Goal: Register for event/course

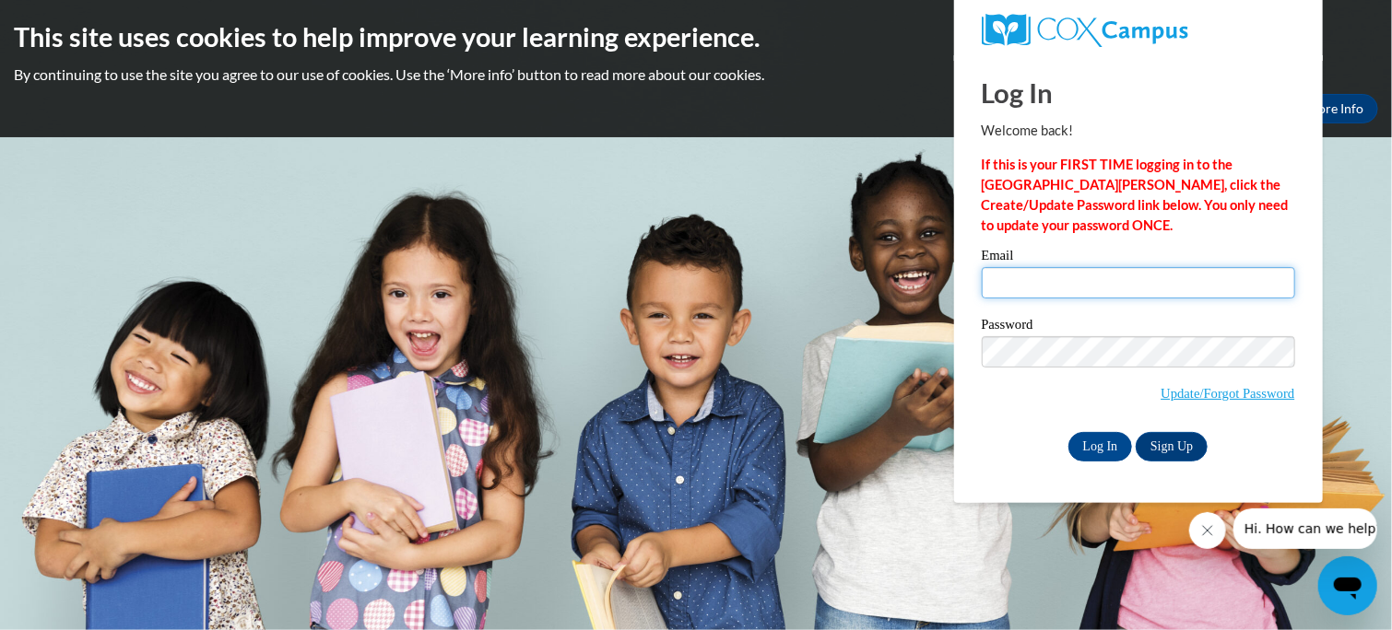
click at [1016, 276] on input "Email" at bounding box center [1137, 282] width 313 height 31
type input "[EMAIL_ADDRESS][DOMAIN_NAME]"
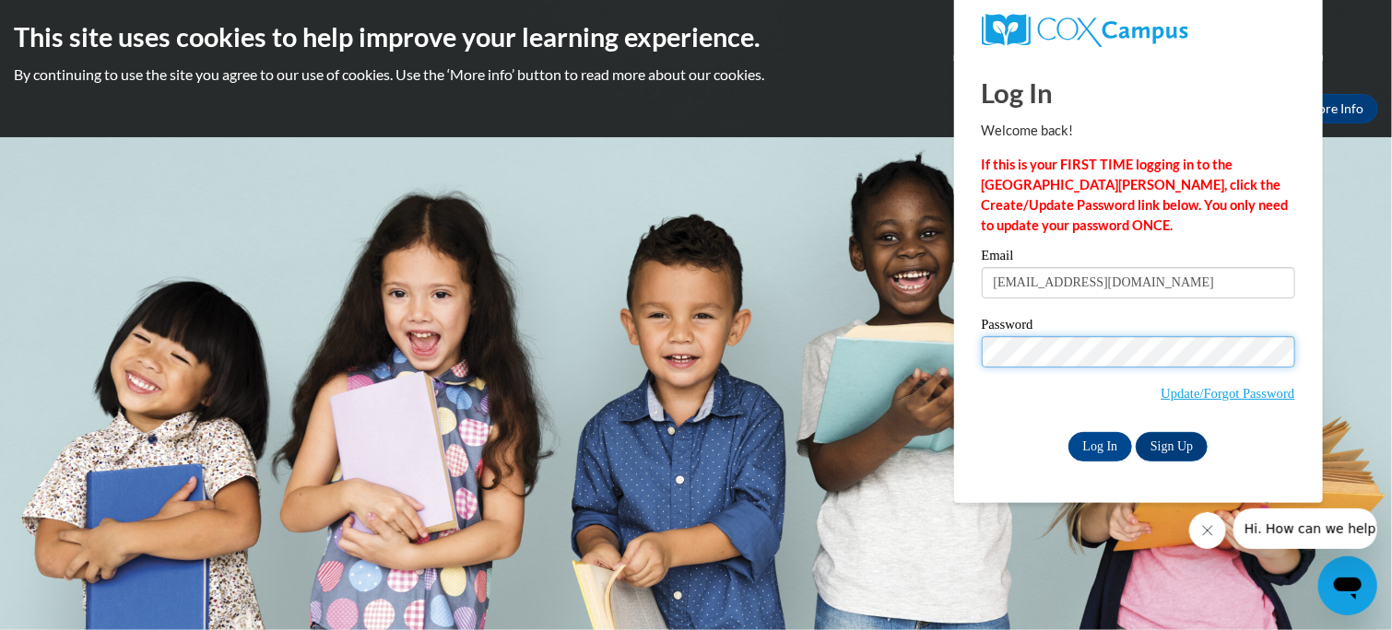
click at [1068, 432] on input "Log In" at bounding box center [1100, 446] width 65 height 29
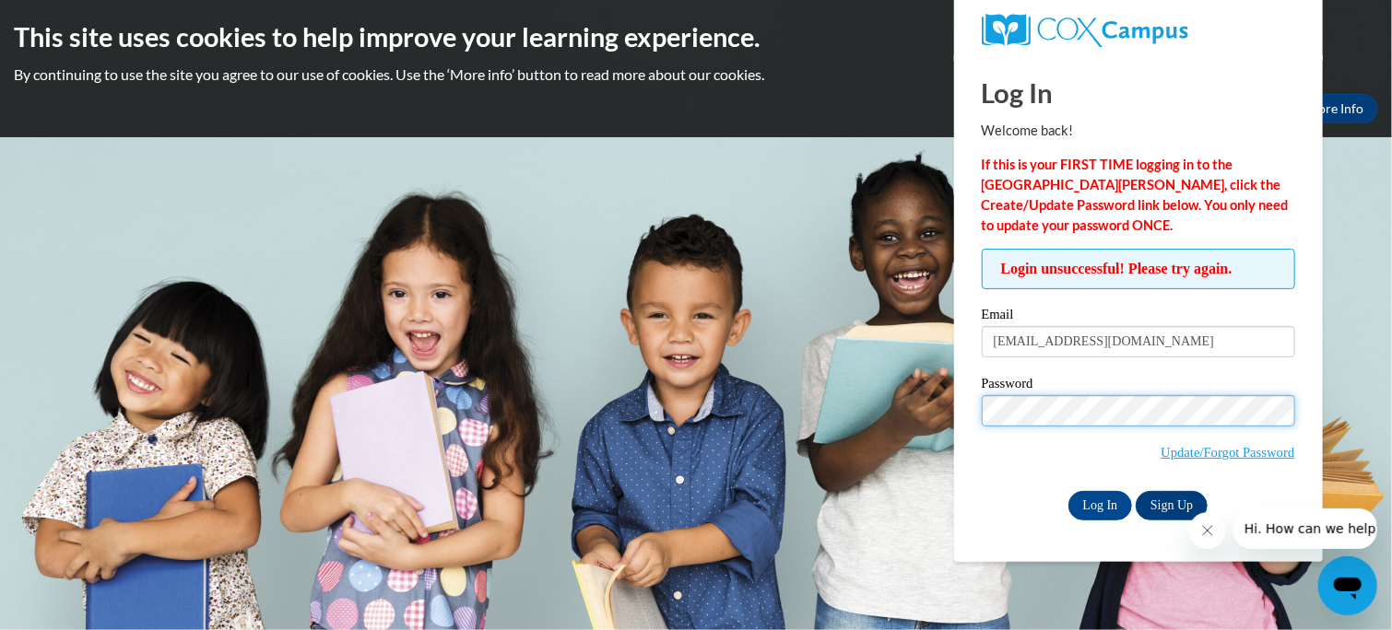
click at [1068, 491] on input "Log In" at bounding box center [1100, 505] width 65 height 29
click at [1210, 533] on icon "Close message from company" at bounding box center [1206, 529] width 9 height 9
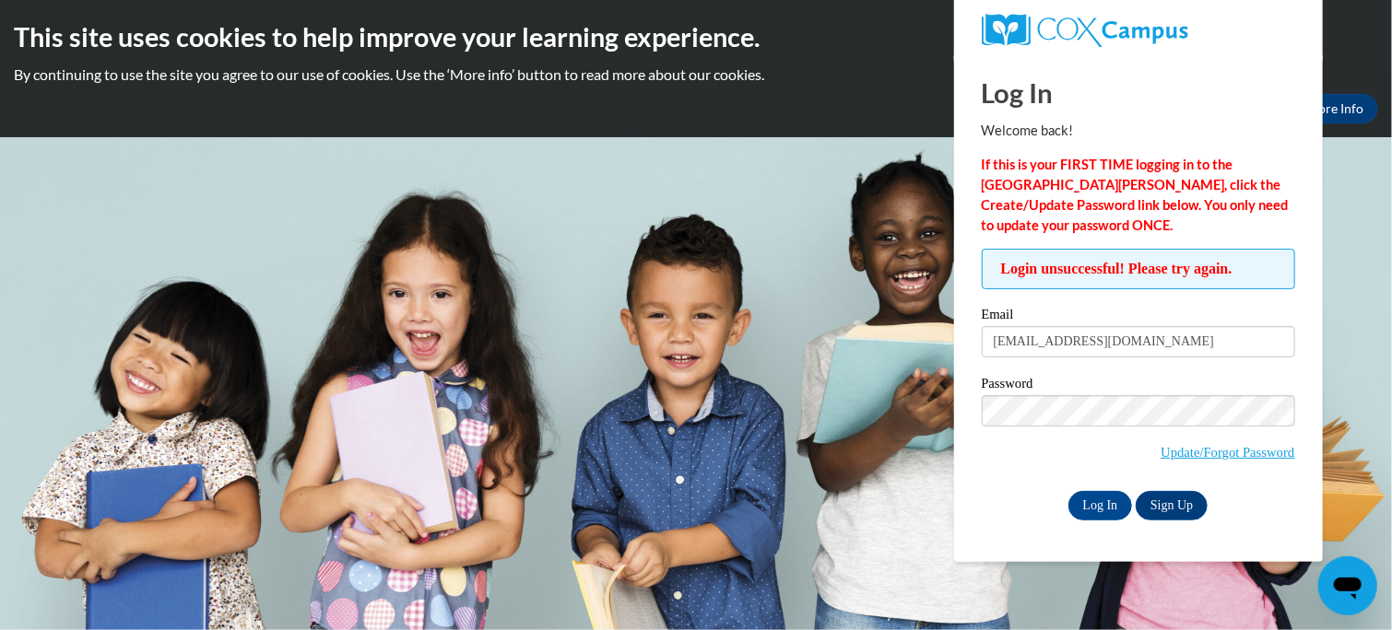
click at [1356, 365] on body "This site uses cookies to help improve your learning experience. By continuing …" at bounding box center [696, 315] width 1392 height 630
click at [1106, 24] on img at bounding box center [1084, 30] width 206 height 33
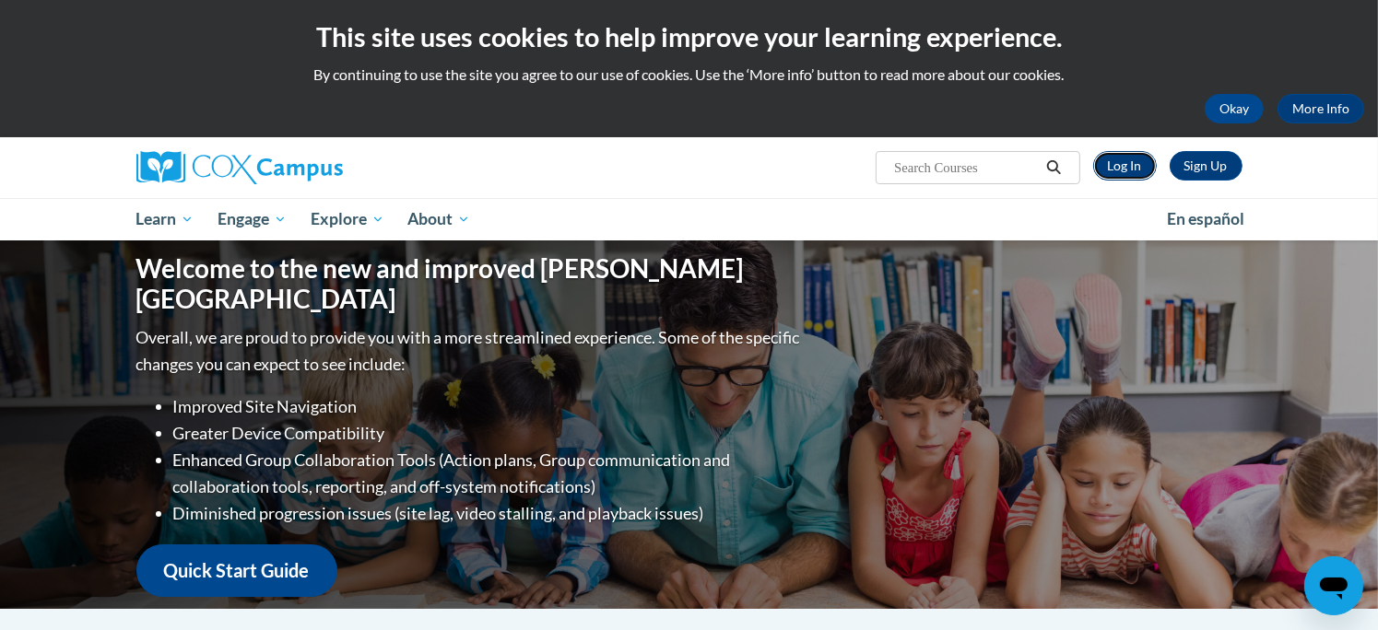
click at [1126, 168] on link "Log In" at bounding box center [1125, 165] width 64 height 29
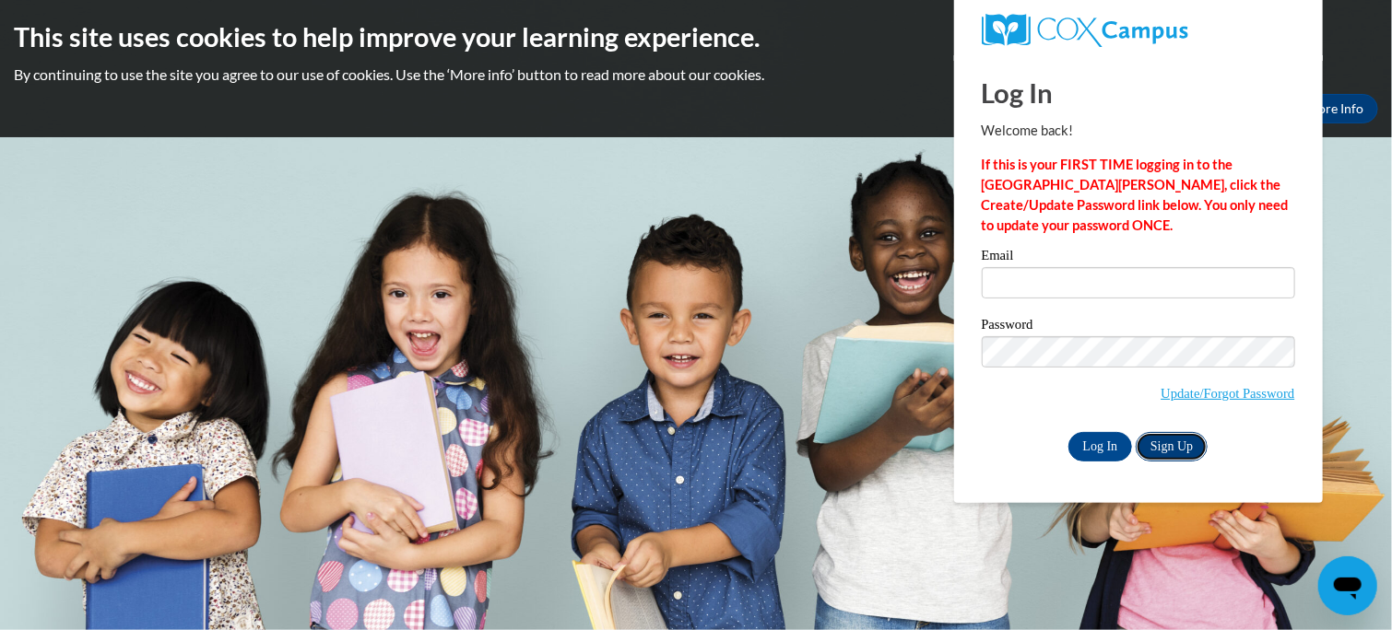
click at [1168, 448] on link "Sign Up" at bounding box center [1171, 446] width 72 height 29
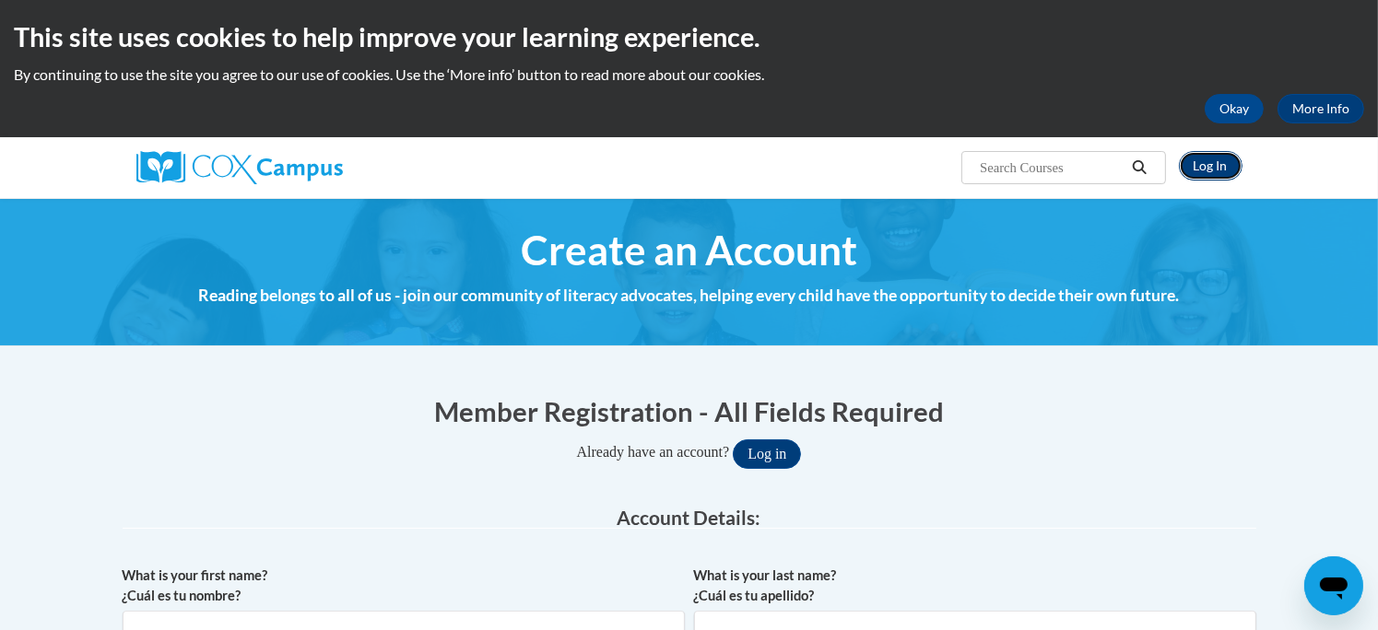
click at [1218, 169] on link "Log In" at bounding box center [1211, 165] width 64 height 29
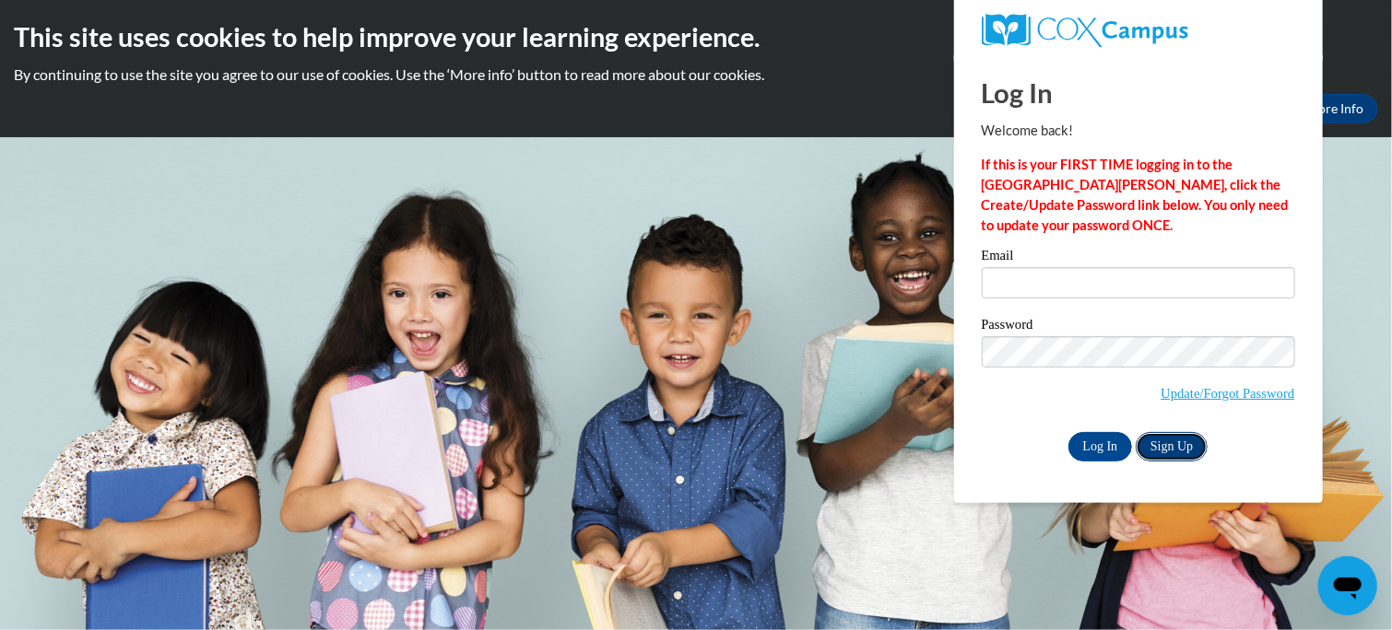
click at [1162, 445] on link "Sign Up" at bounding box center [1171, 446] width 72 height 29
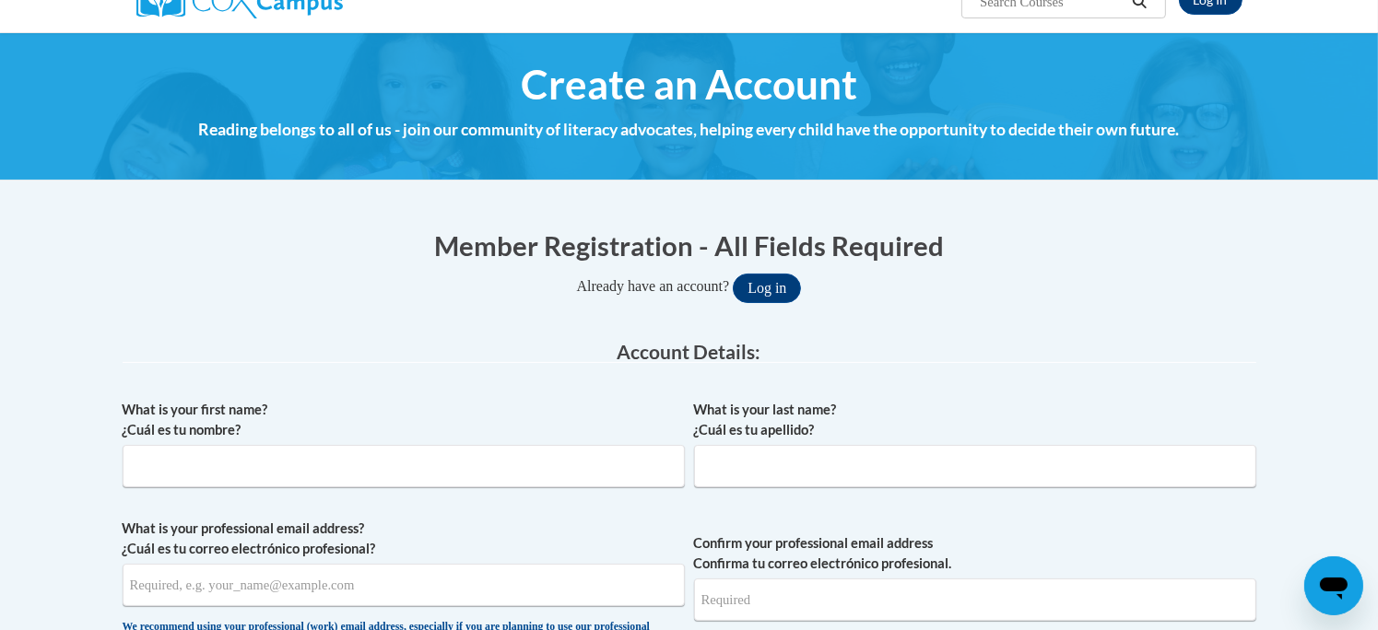
scroll to position [170, 0]
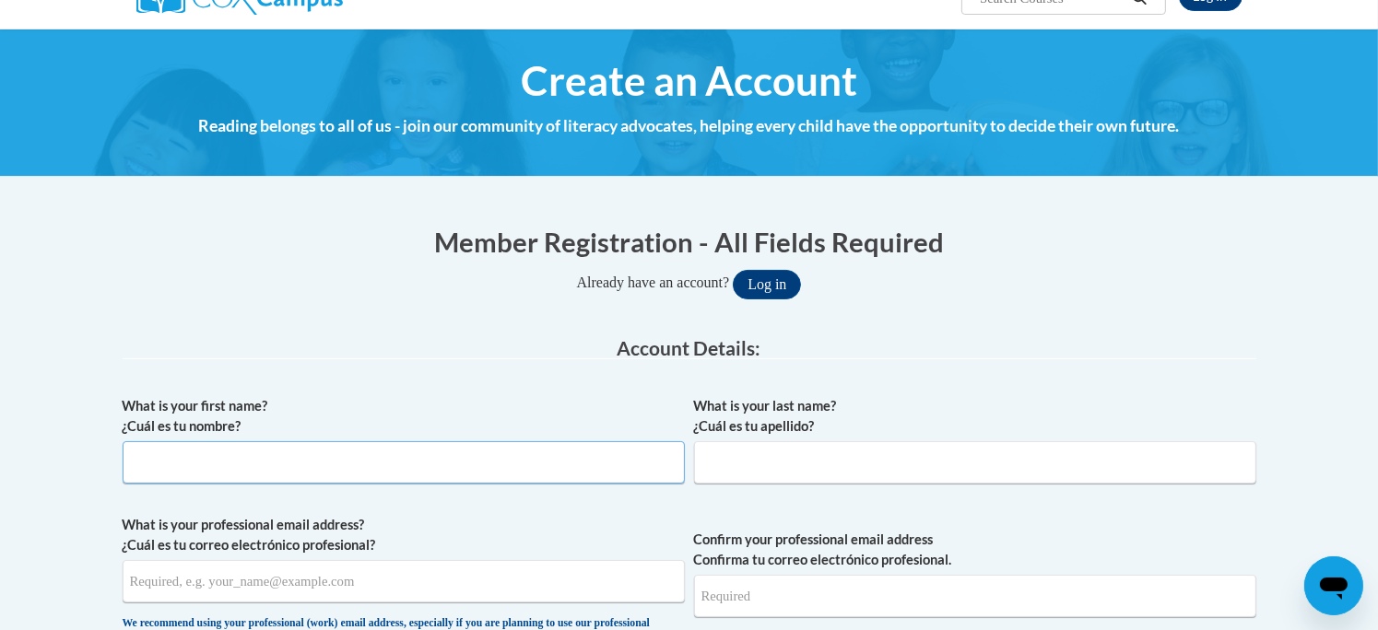
click at [521, 462] on input "What is your first name? ¿Cuál es tu nombre?" at bounding box center [404, 462] width 562 height 42
type input "[PERSON_NAME]"
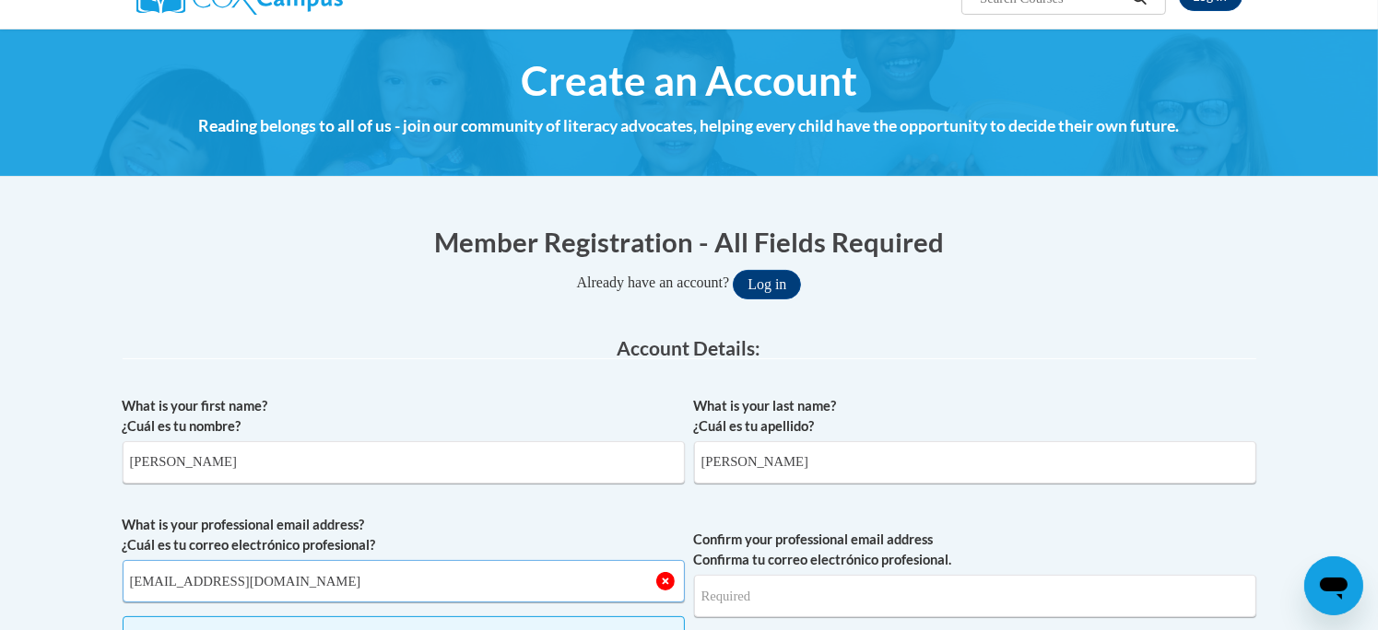
type input "[EMAIL_ADDRESS][DOMAIN_NAME]"
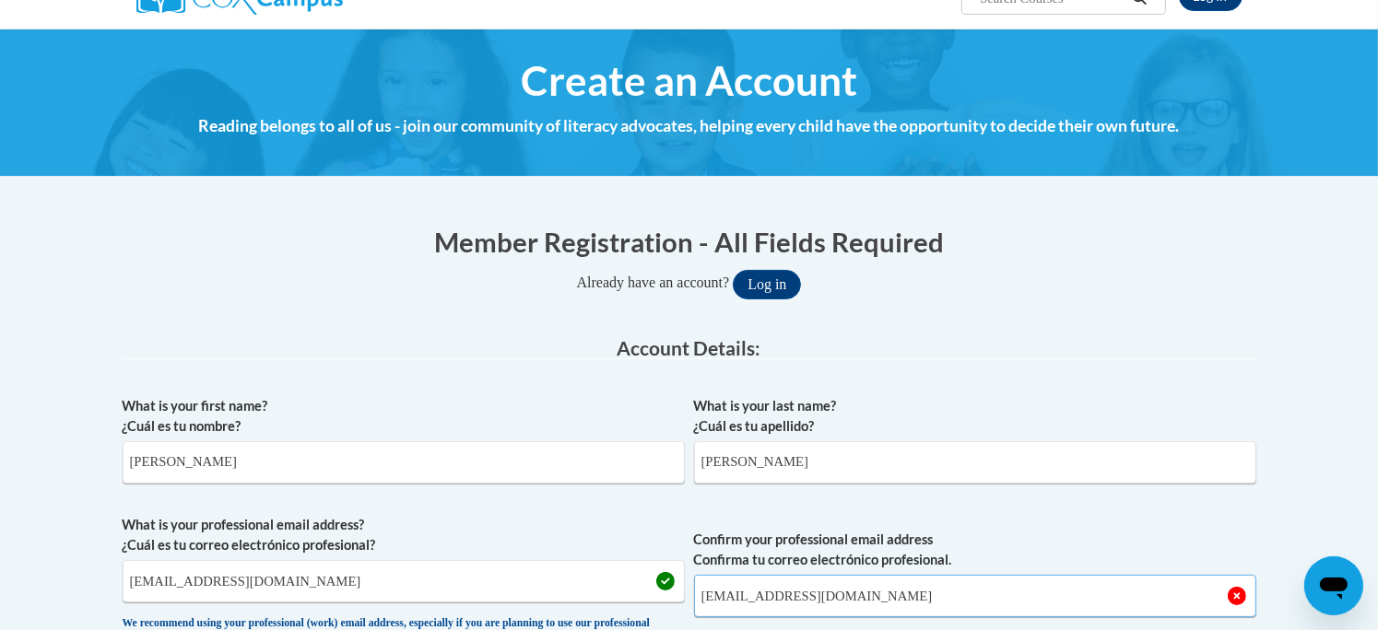
type input "[EMAIL_ADDRESS][DOMAIN_NAME]"
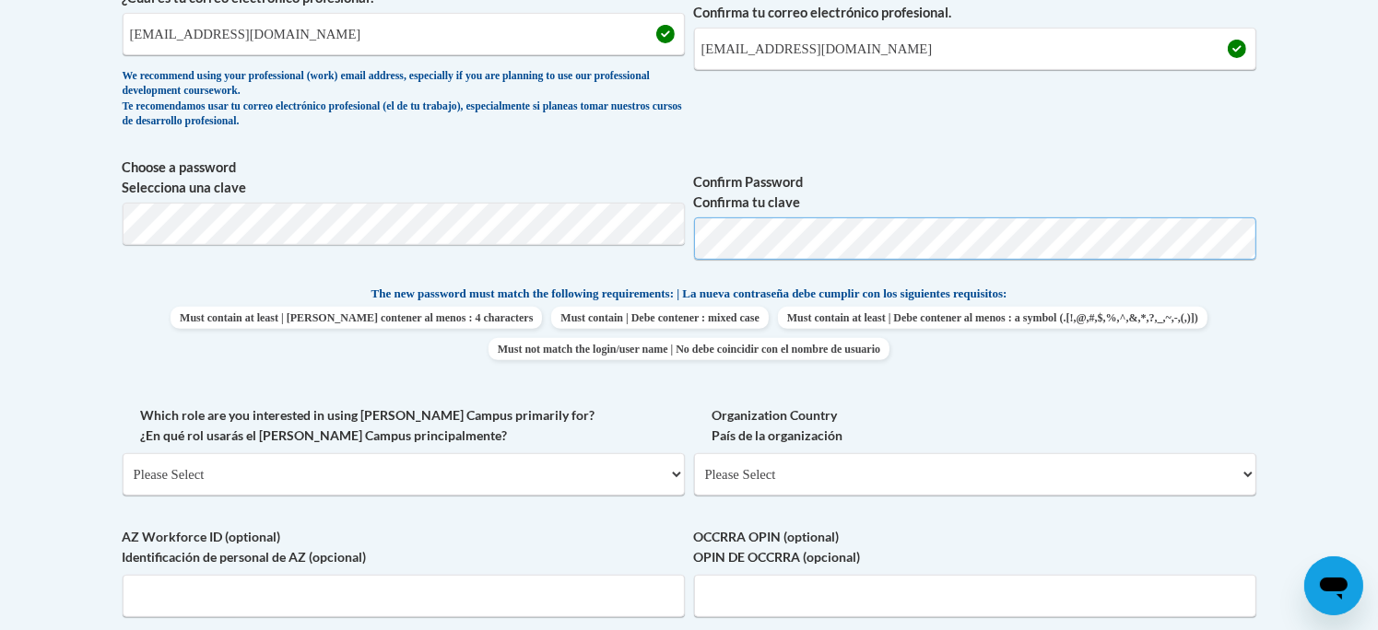
scroll to position [726, 0]
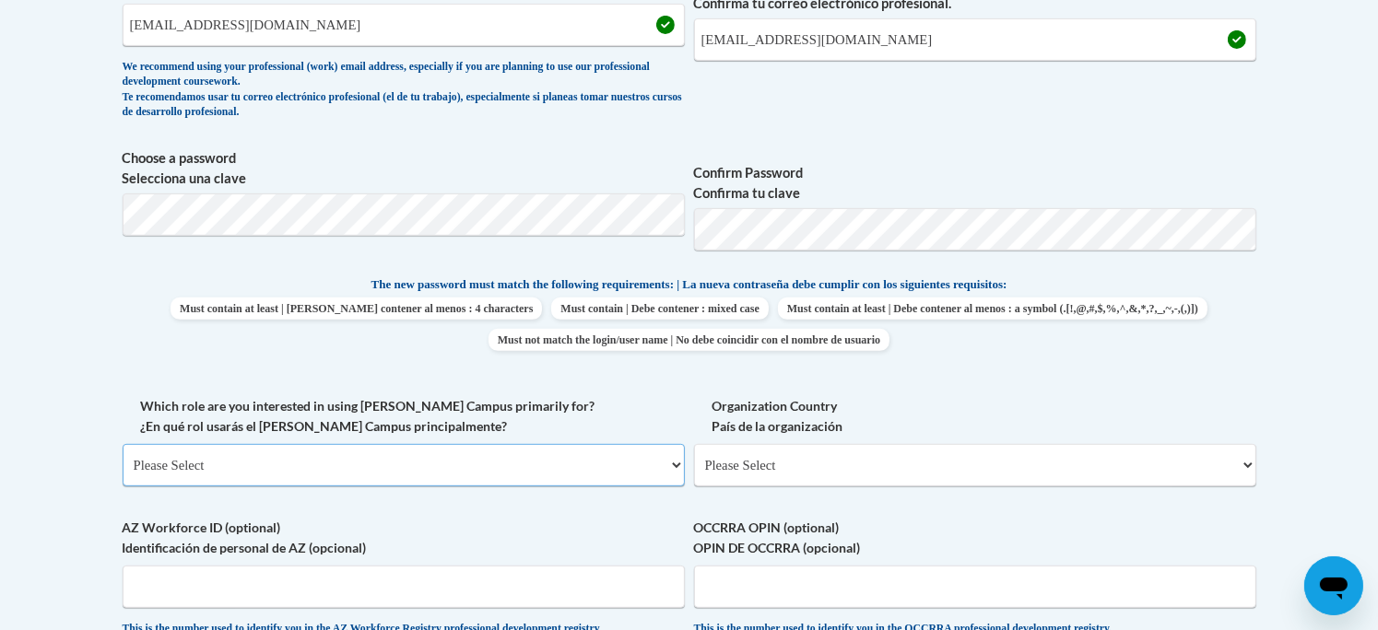
click at [597, 464] on select "Please Select College/University | Colegio/Universidad Community/Nonprofit Part…" at bounding box center [404, 465] width 562 height 42
select select "fbf2d438-af2f-41f8-98f1-81c410e29de3"
click at [123, 444] on select "Please Select College/University | Colegio/Universidad Community/Nonprofit Part…" at bounding box center [404, 465] width 562 height 42
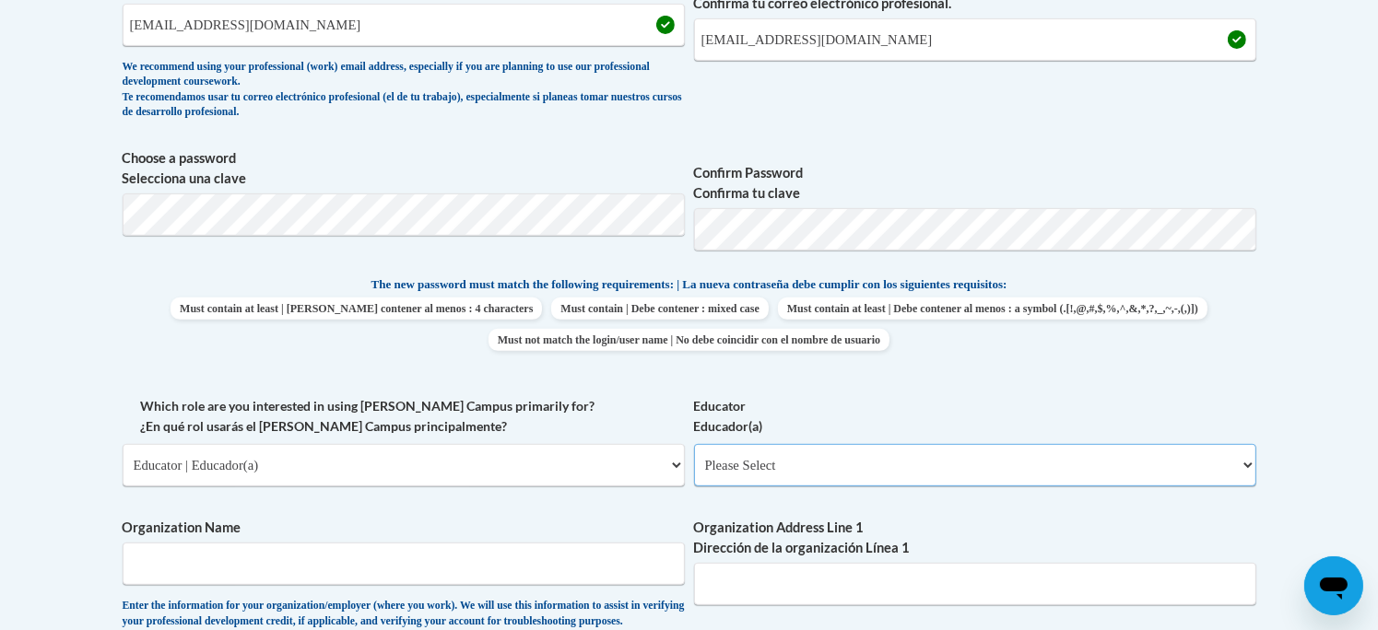
click at [711, 462] on select "Please Select Early Learning/Daycare Teacher/Family Home Care Provider | Maestr…" at bounding box center [975, 465] width 562 height 42
select select "5e2af403-4f2c-4e49-a02f-103e55d7b75b"
click at [694, 444] on select "Please Select Early Learning/Daycare Teacher/Family Home Care Provider | Maestr…" at bounding box center [975, 465] width 562 height 42
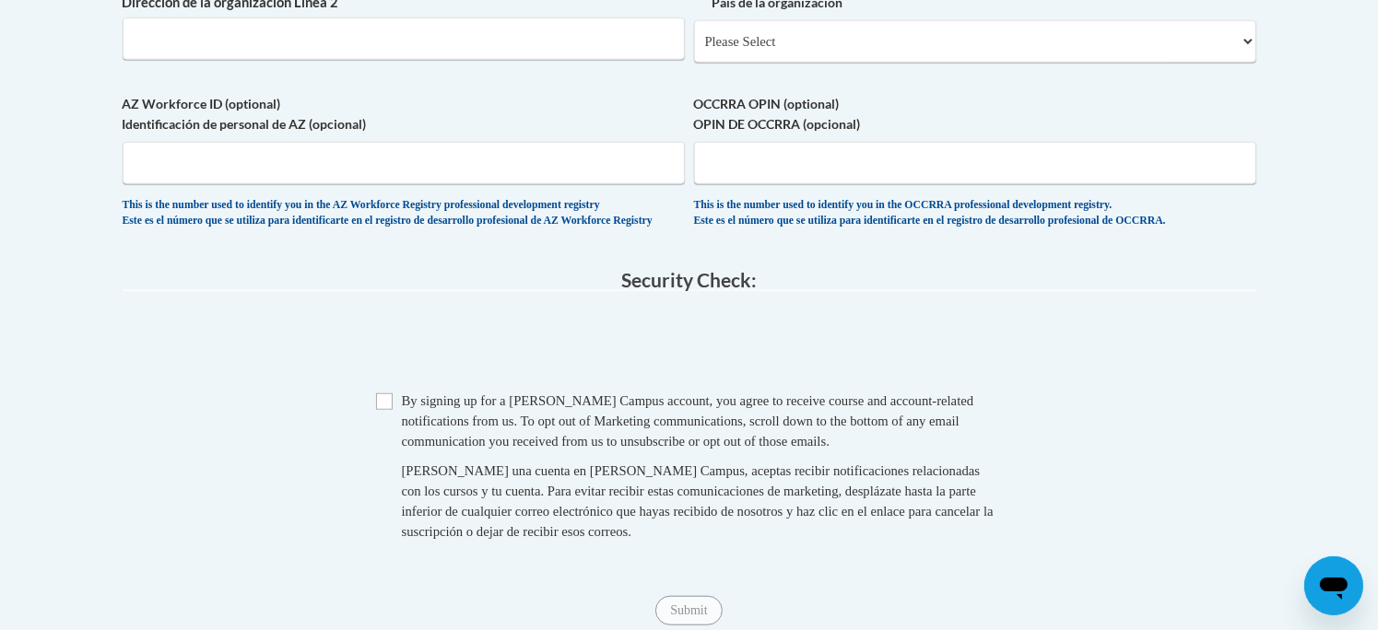
scroll to position [1441, 0]
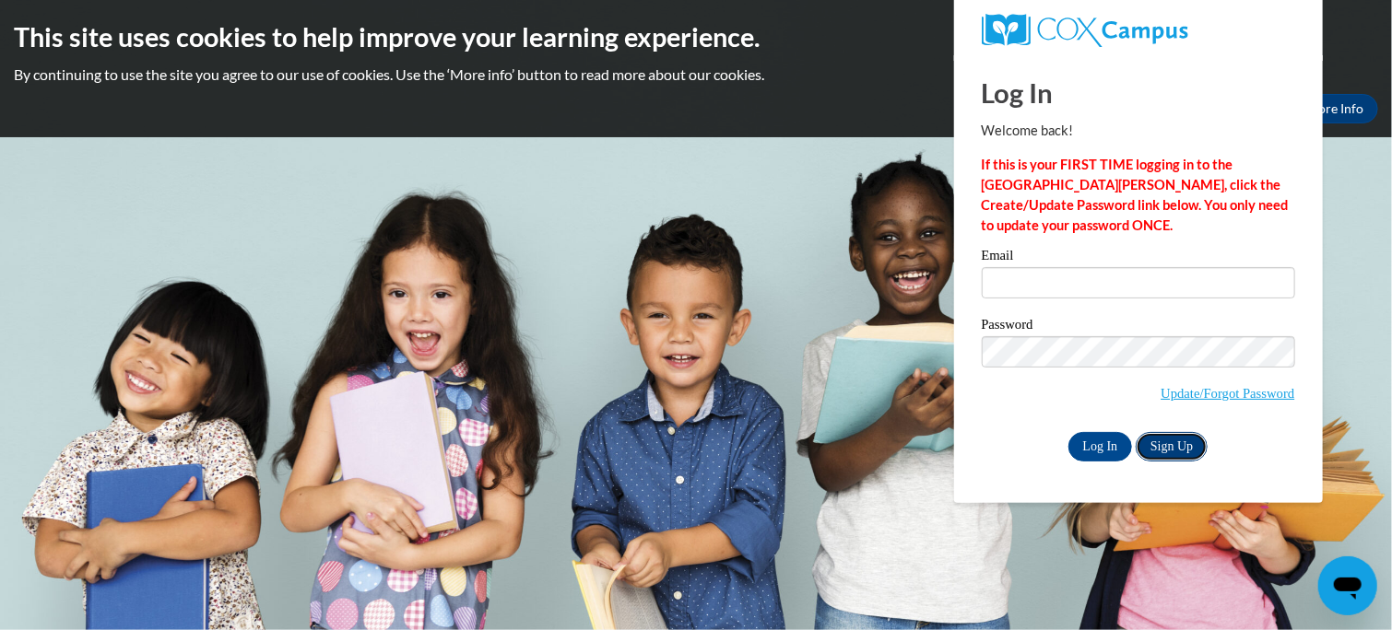
click at [1173, 438] on link "Sign Up" at bounding box center [1171, 446] width 72 height 29
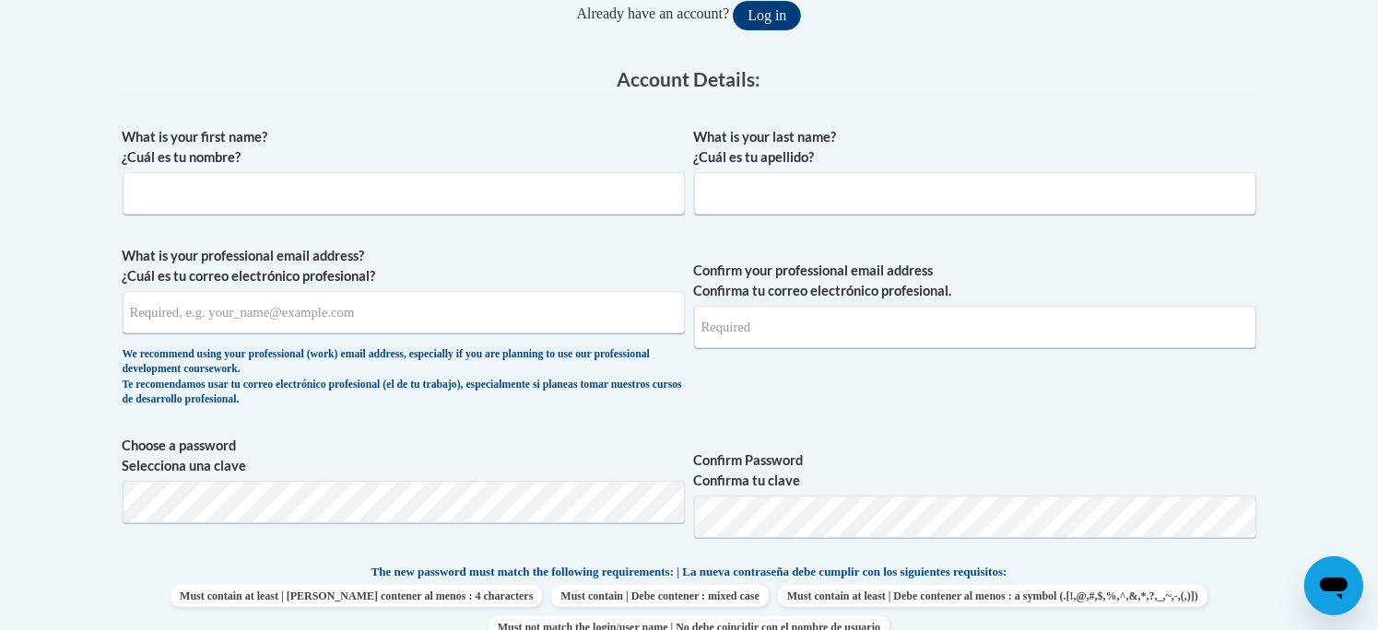
scroll to position [415, 0]
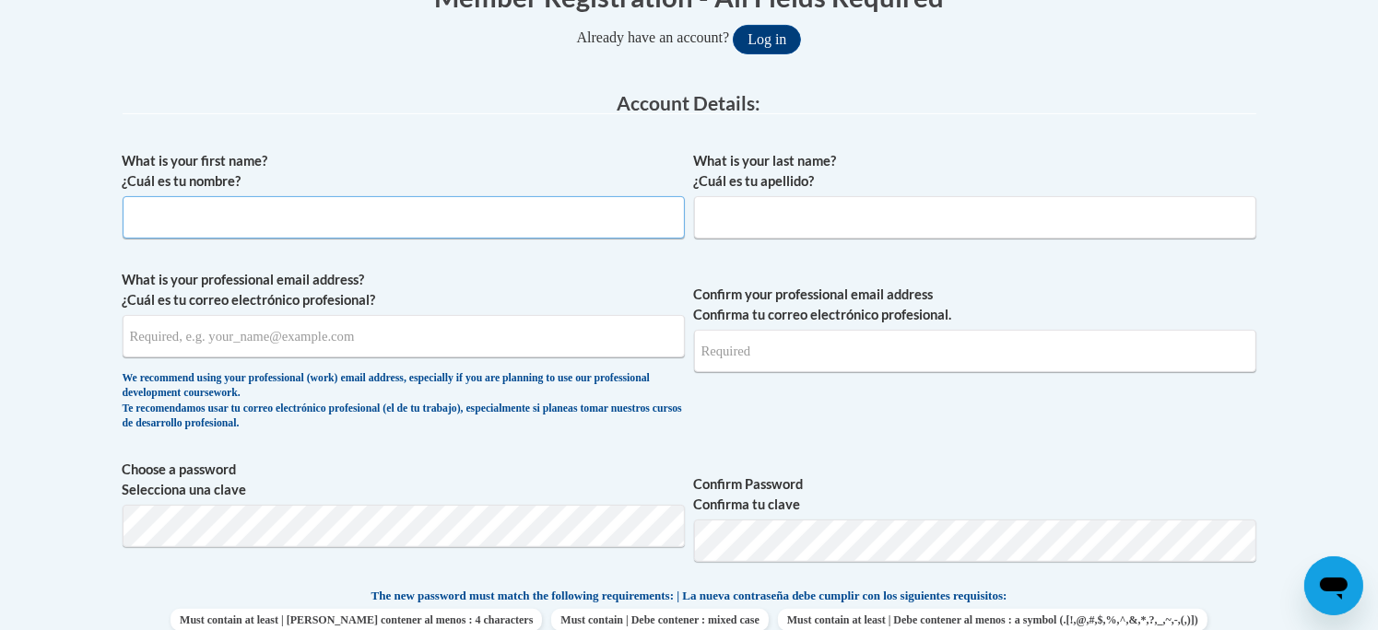
click at [605, 206] on input "What is your first name? ¿Cuál es tu nombre?" at bounding box center [404, 217] width 562 height 42
type input "Lisa"
type input "Richards"
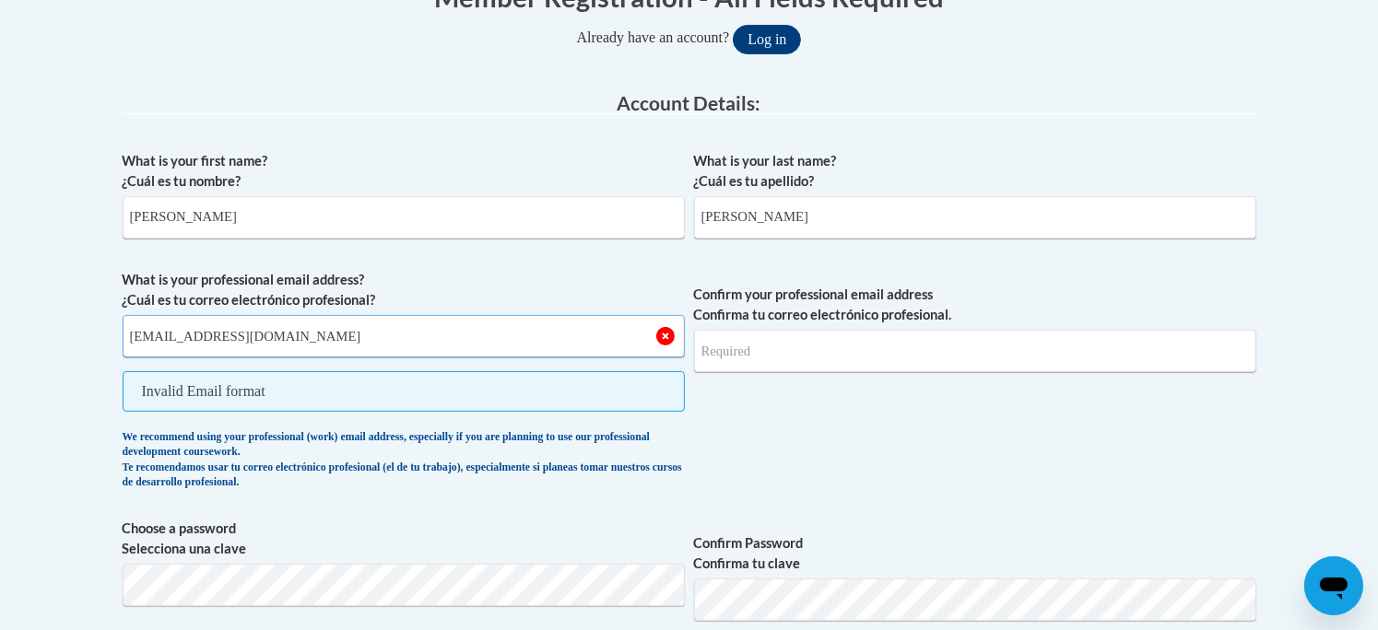
type input "lmricha@sunprairieschools.org"
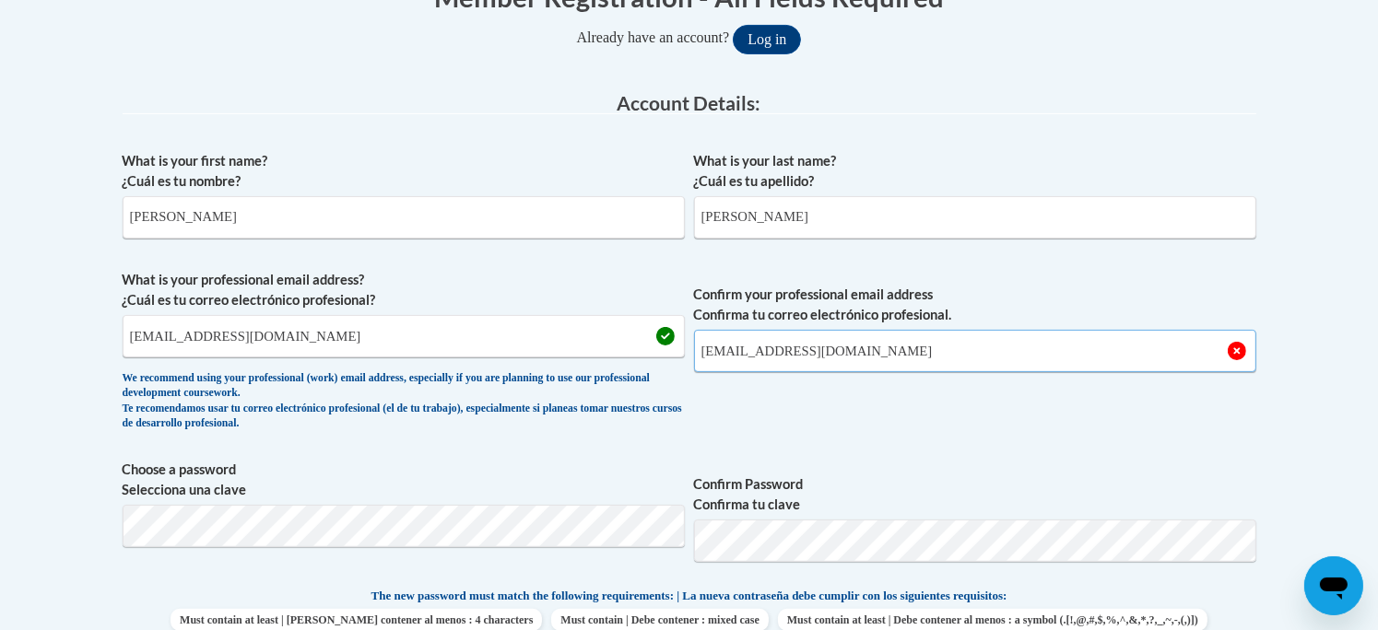
type input "lmricha@sunprairieschools.org"
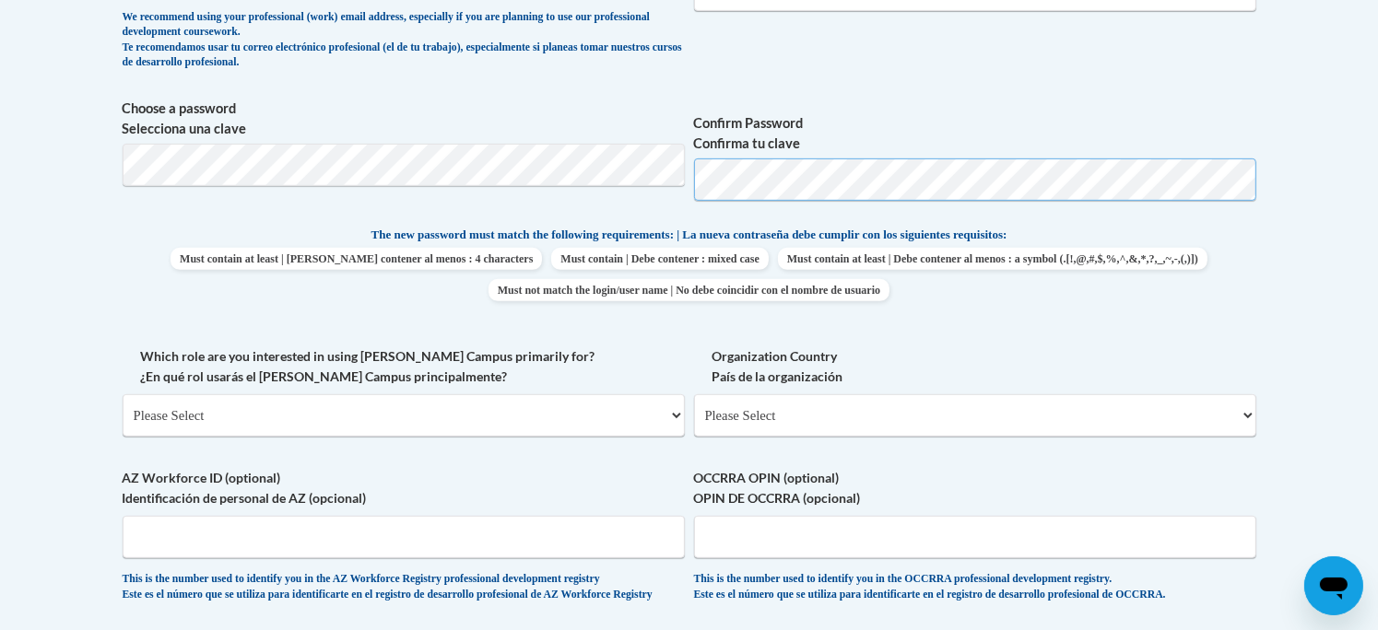
scroll to position [777, 0]
click at [595, 417] on select "Please Select College/University | Colegio/Universidad Community/Nonprofit Part…" at bounding box center [404, 415] width 562 height 42
select select "fbf2d438-af2f-41f8-98f1-81c410e29de3"
click at [123, 394] on select "Please Select College/University | Colegio/Universidad Community/Nonprofit Part…" at bounding box center [404, 415] width 562 height 42
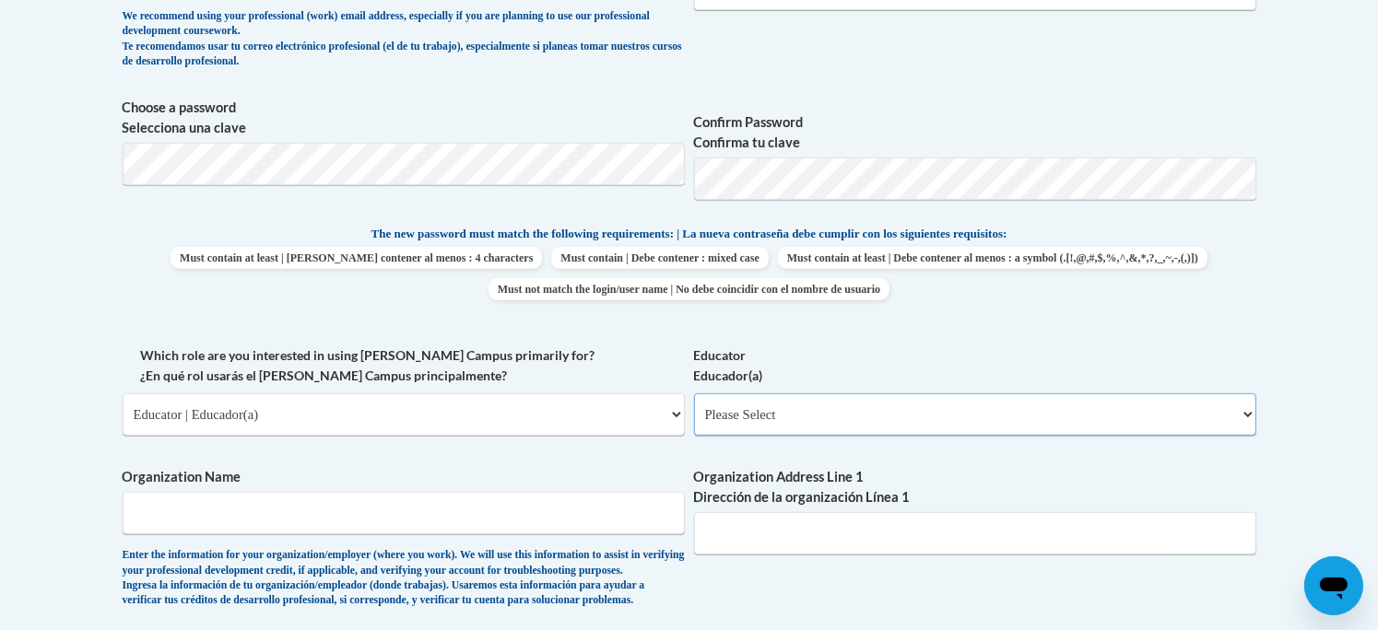
click at [787, 416] on select "Please Select Early Learning/Daycare Teacher/Family Home Care Provider | Maestr…" at bounding box center [975, 415] width 562 height 42
select select "5e2af403-4f2c-4e49-a02f-103e55d7b75b"
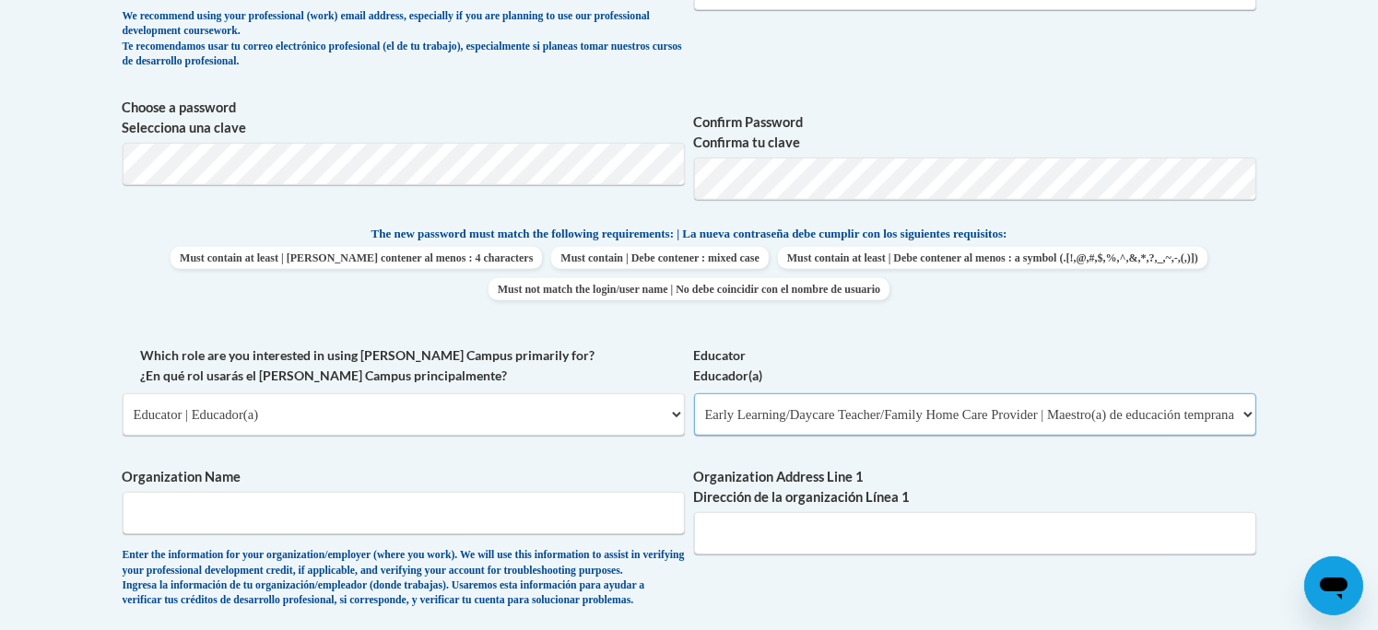
click at [694, 394] on select "Please Select Early Learning/Daycare Teacher/Family Home Care Provider | Maestr…" at bounding box center [975, 415] width 562 height 42
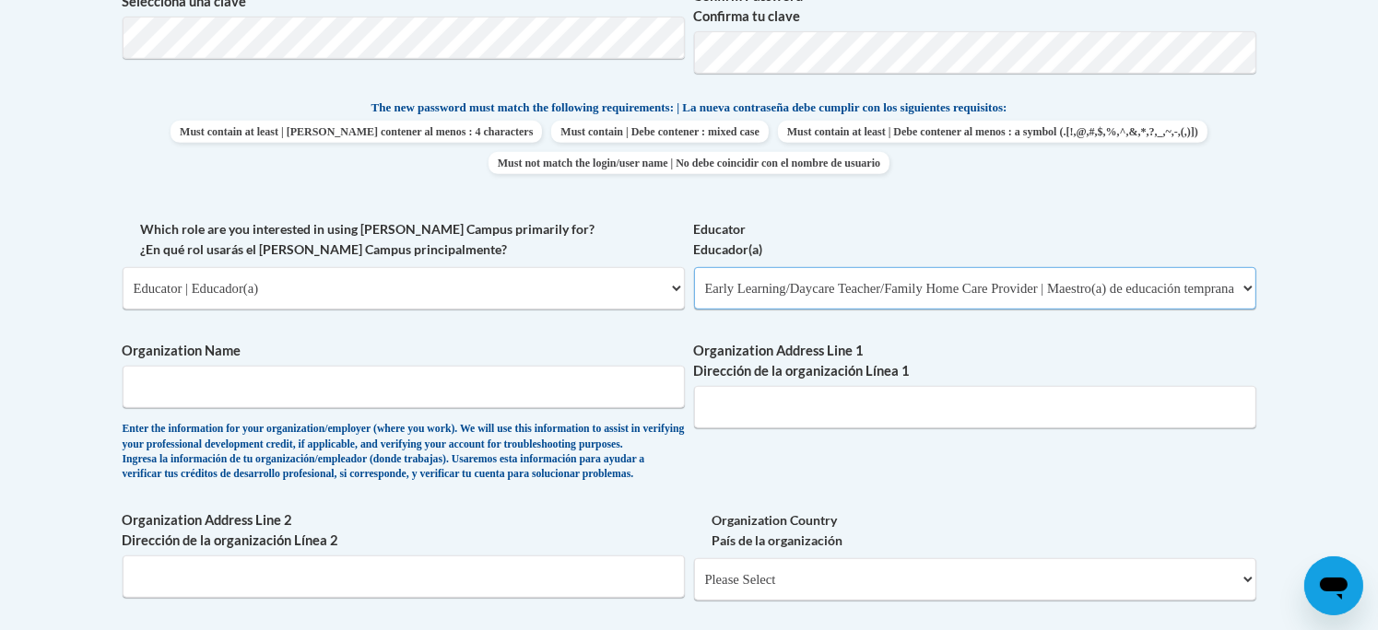
scroll to position [906, 0]
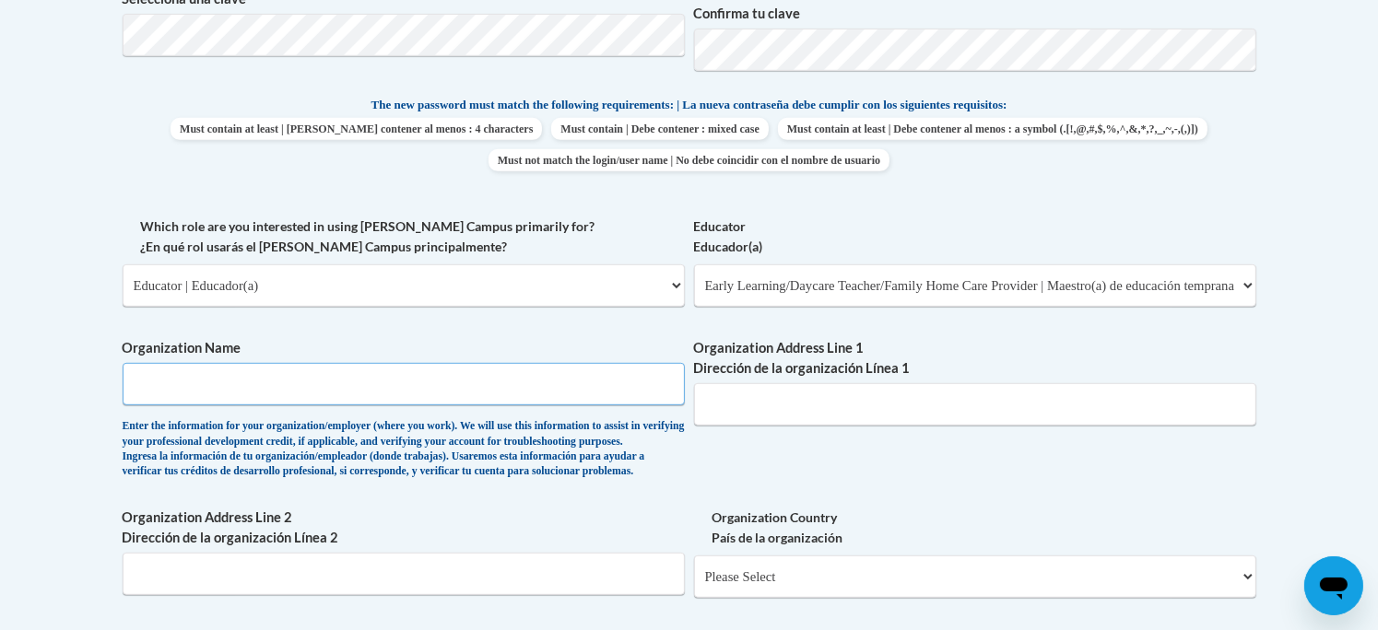
click at [531, 386] on input "Organization Name" at bounding box center [404, 384] width 562 height 42
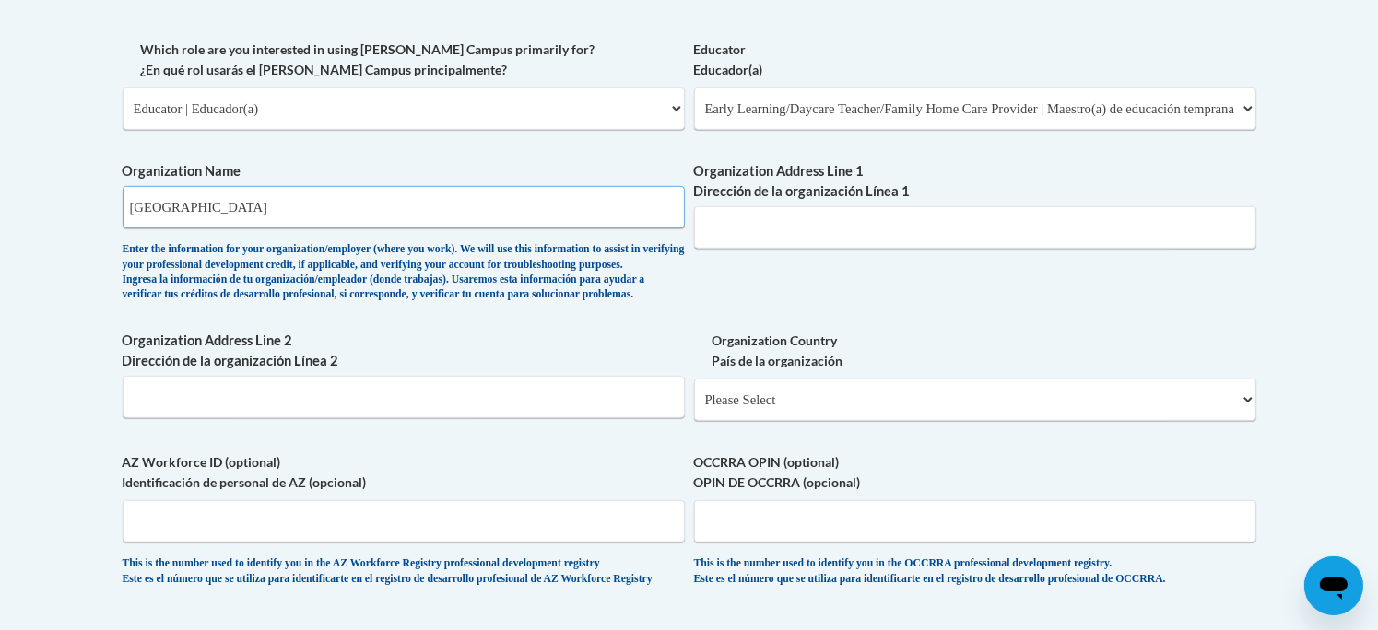
scroll to position [1084, 0]
type input "Sun Prairie Area School District"
click at [798, 230] on input "Organization Address Line 1 Dirección de la organización Línea 1" at bounding box center [975, 227] width 562 height 42
type input "501 S Bird St"
type input "S"
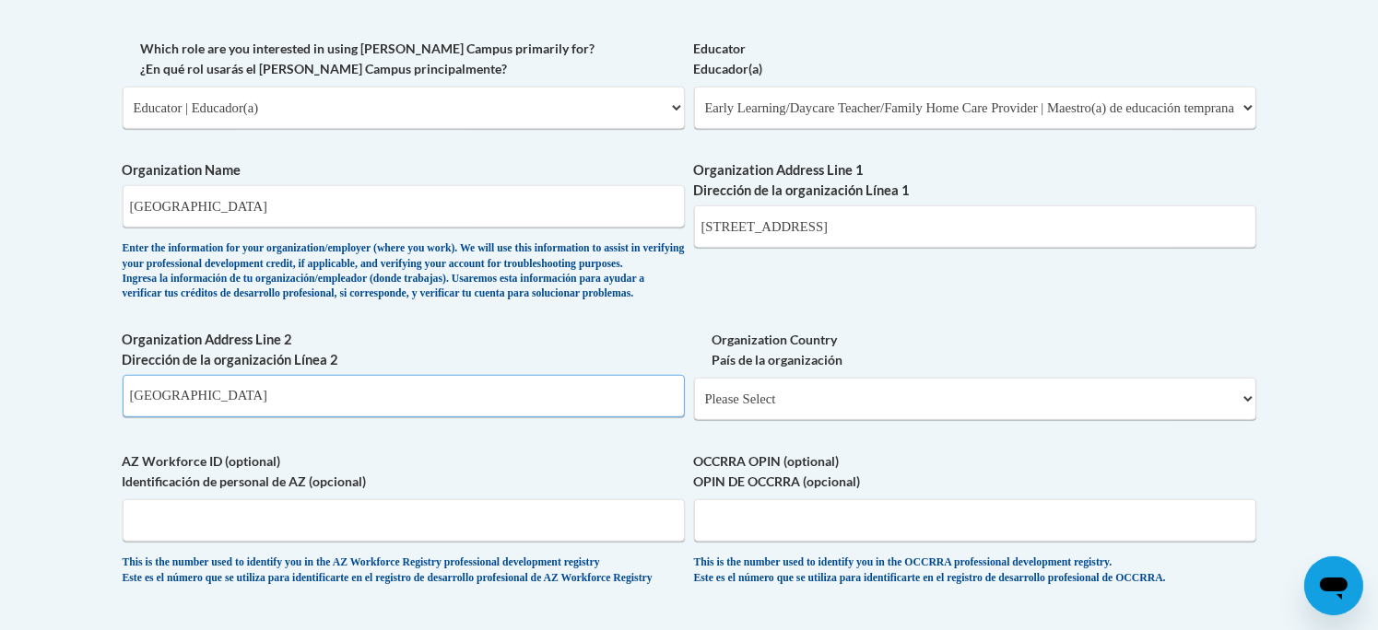
type input "Sun Prairie, WI 53590"
click at [836, 420] on select "Please Select United States | Estados Unidos Outside of the United States | Fue…" at bounding box center [975, 399] width 562 height 42
select select "ad49bcad-a171-4b2e-b99c-48b446064914"
click at [694, 407] on select "Please Select United States | Estados Unidos Outside of the United States | Fue…" at bounding box center [975, 399] width 562 height 42
select select
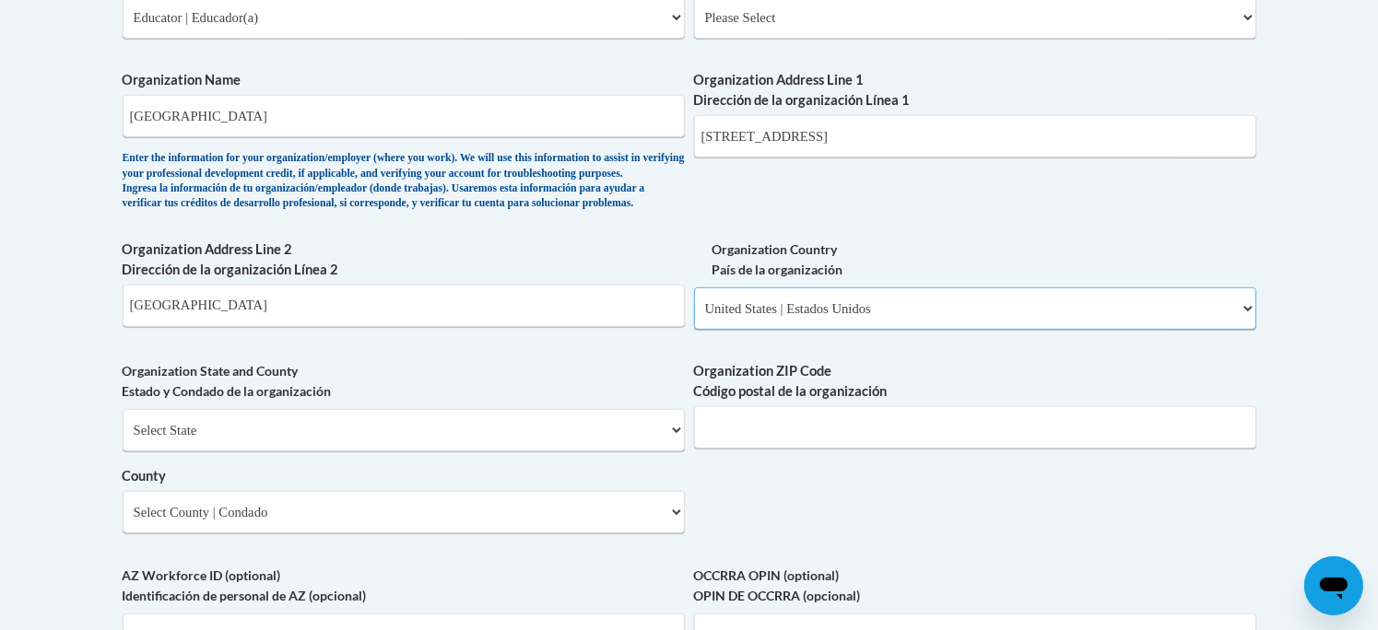
scroll to position [1175, 0]
click at [483, 326] on input "Sun Prairie, WI 53590" at bounding box center [404, 305] width 562 height 42
click at [453, 451] on select "Select State Alabama Alaska Arizona Arkansas California Colorado Connecticut De…" at bounding box center [404, 429] width 562 height 42
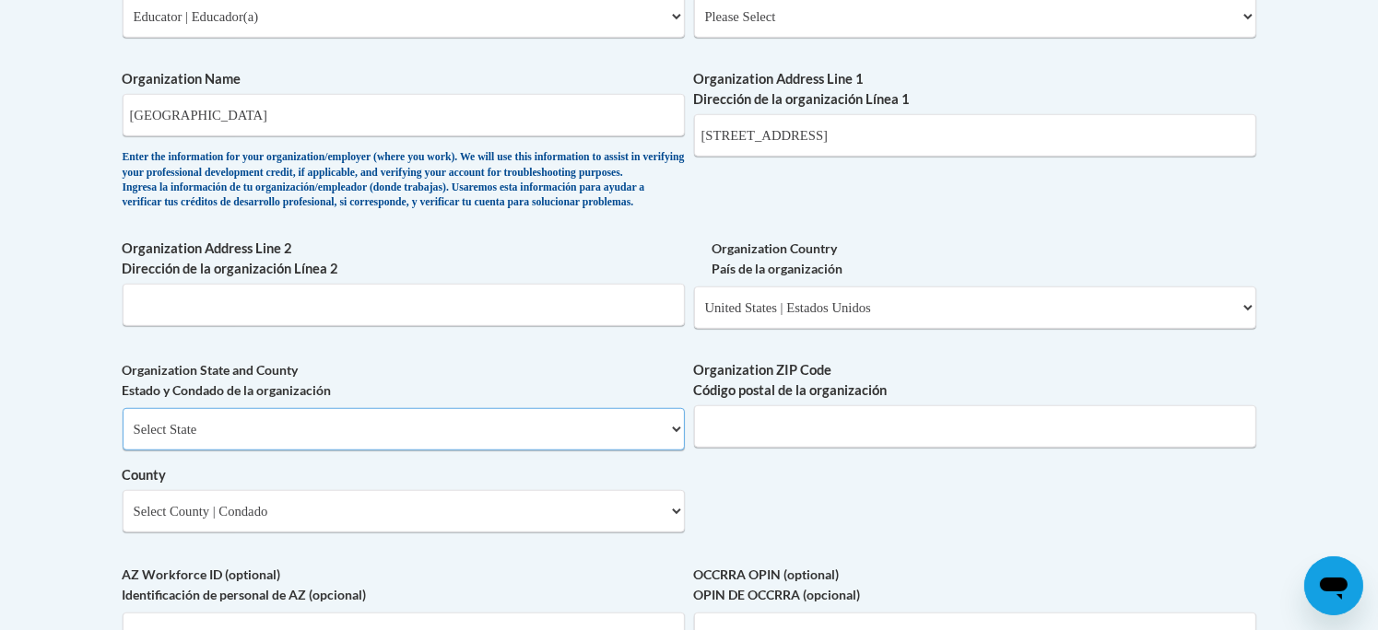
select select "Wisconsin"
click at [123, 439] on select "Select State Alabama Alaska Arizona Arkansas California Colorado Connecticut De…" at bounding box center [404, 429] width 562 height 42
click at [759, 448] on input "Organization ZIP Code Código postal de la organización" at bounding box center [975, 426] width 562 height 42
type input "53590"
click at [558, 533] on select "Select County Adams Ashland Barron Bayfield Brown Buffalo Burnett Calumet Chipp…" at bounding box center [404, 511] width 562 height 42
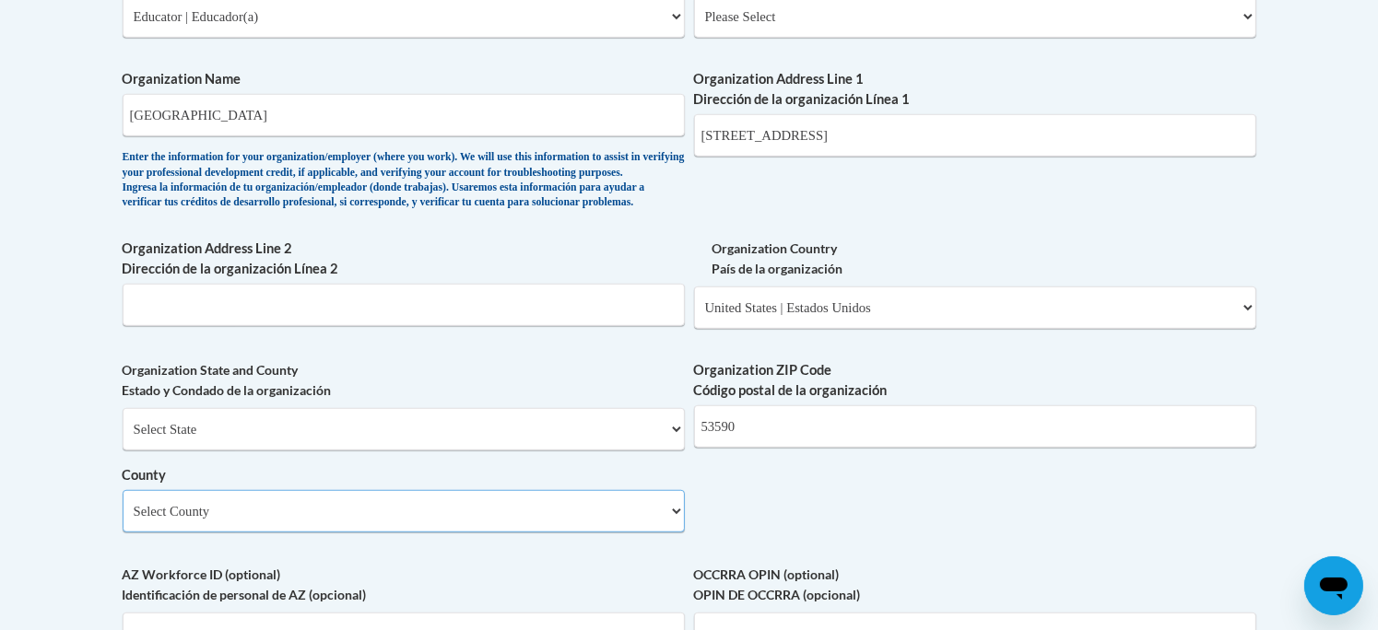
select select "Dane"
click at [123, 521] on select "Select County Adams Ashland Barron Bayfield Brown Buffalo Burnett Calumet Chipp…" at bounding box center [404, 511] width 562 height 42
click at [66, 459] on body "This site uses cookies to help improve your learning experience. By continuing …" at bounding box center [689, 197] width 1378 height 2745
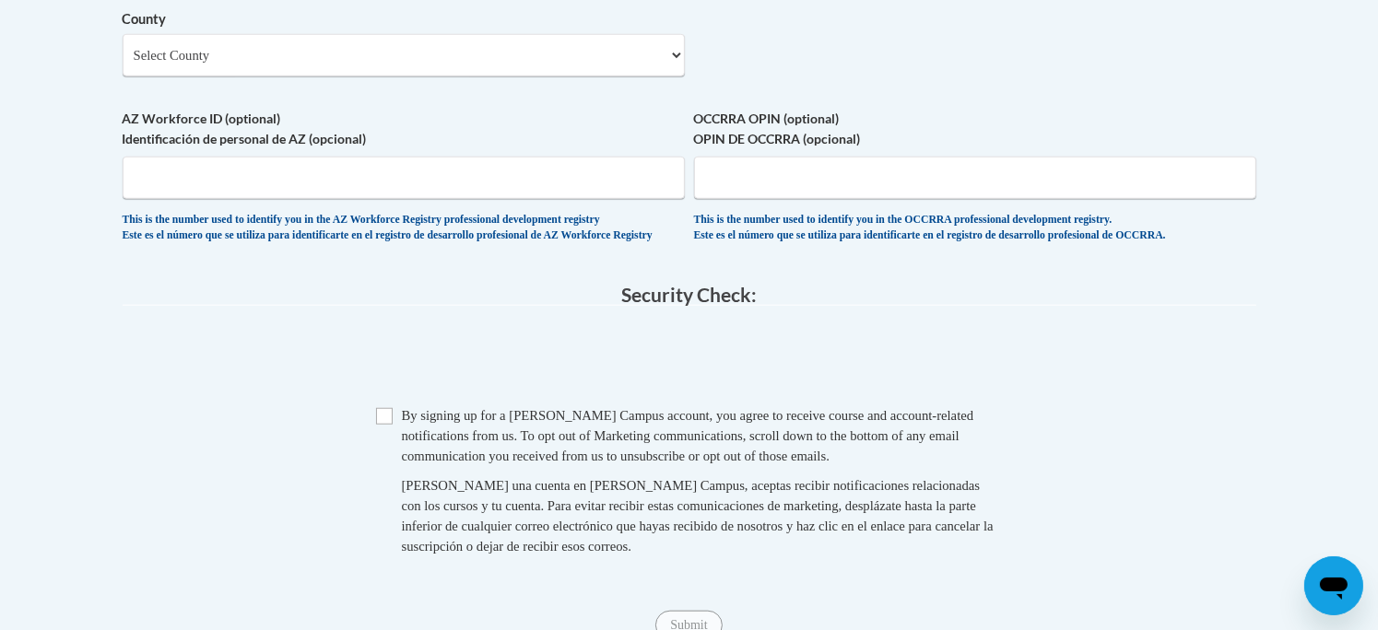
scroll to position [1639, 0]
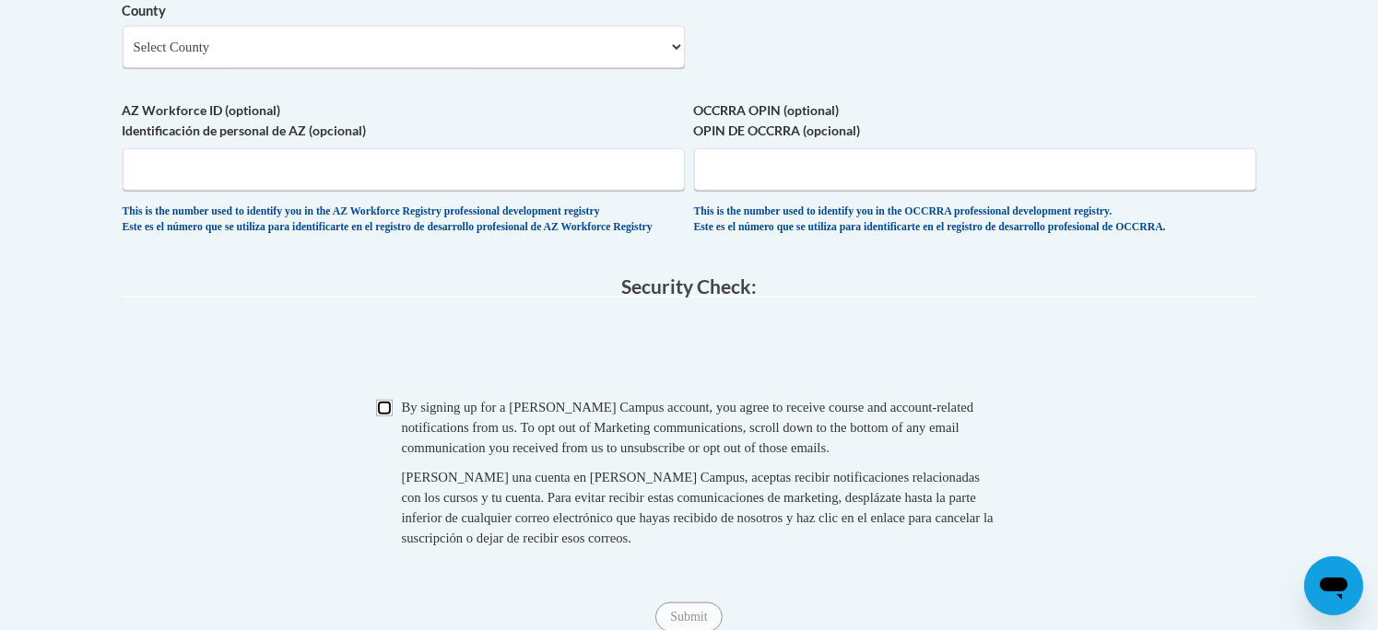
click at [385, 417] on input "Checkbox" at bounding box center [384, 408] width 17 height 17
checkbox input "true"
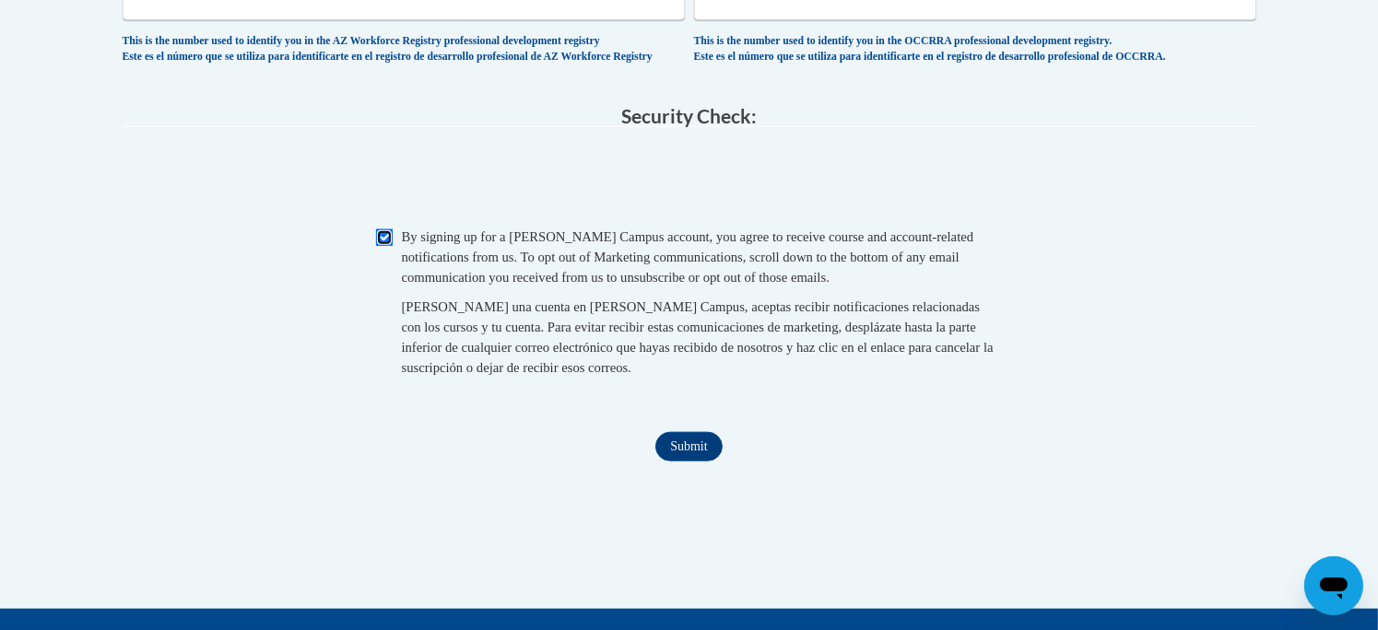
scroll to position [1819, 0]
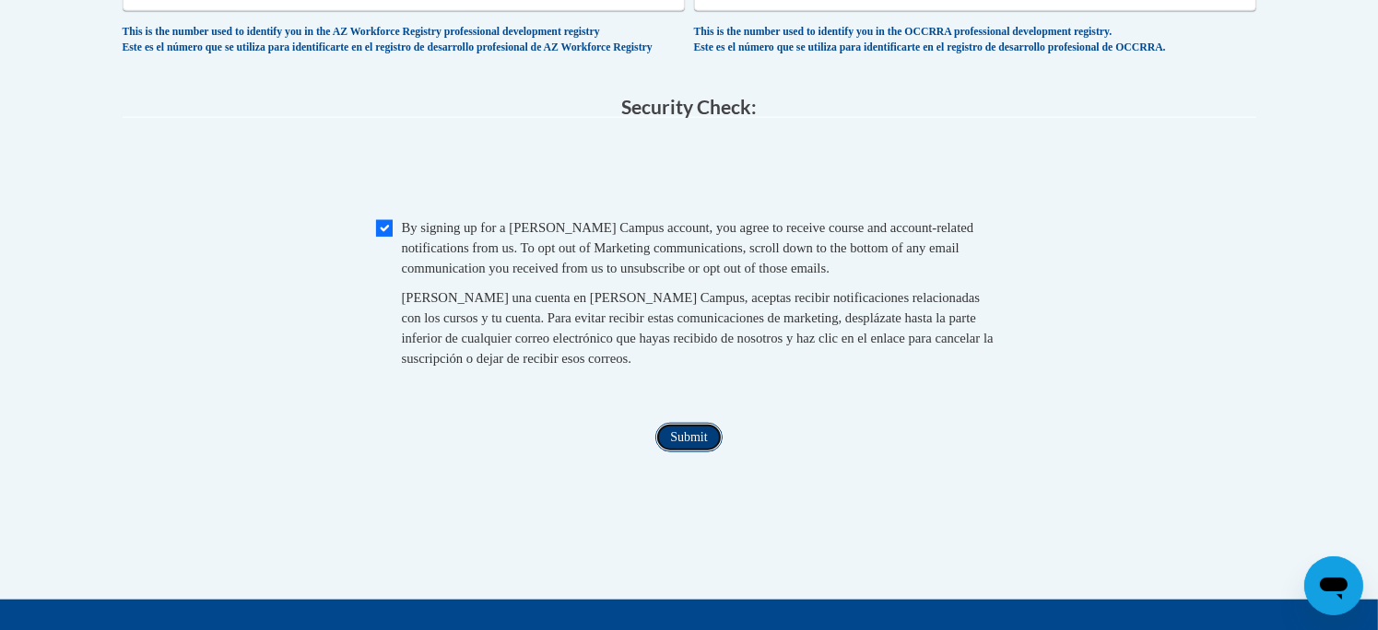
click at [685, 452] on input "Submit" at bounding box center [688, 437] width 66 height 29
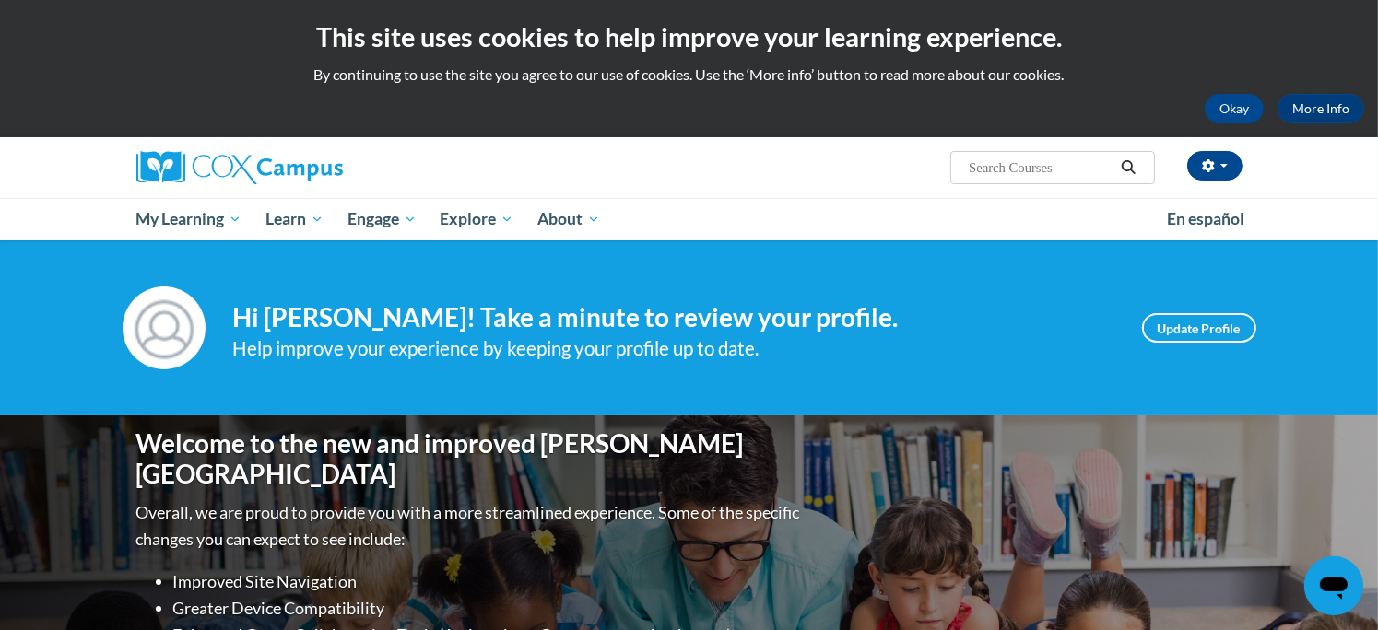
click at [1015, 169] on input "Search..." at bounding box center [1040, 168] width 147 height 22
click at [988, 167] on input "Search..." at bounding box center [1040, 168] width 147 height 22
type input "the power of language"
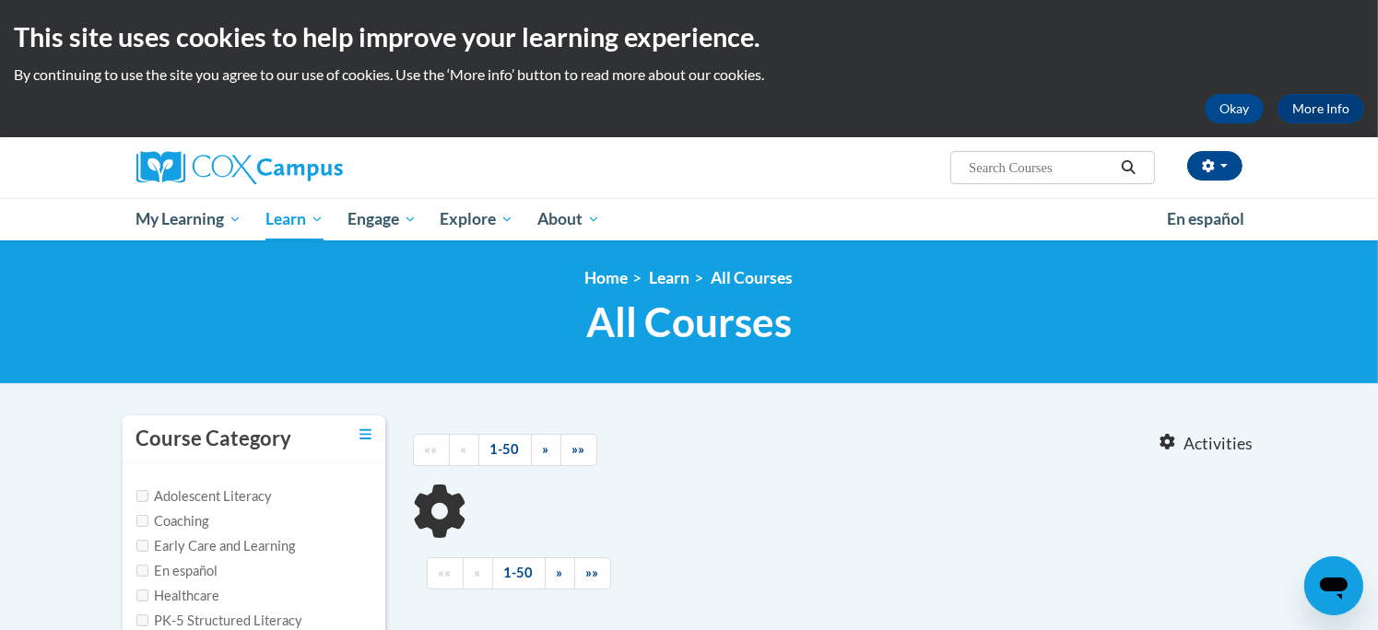
type input "the power of language"
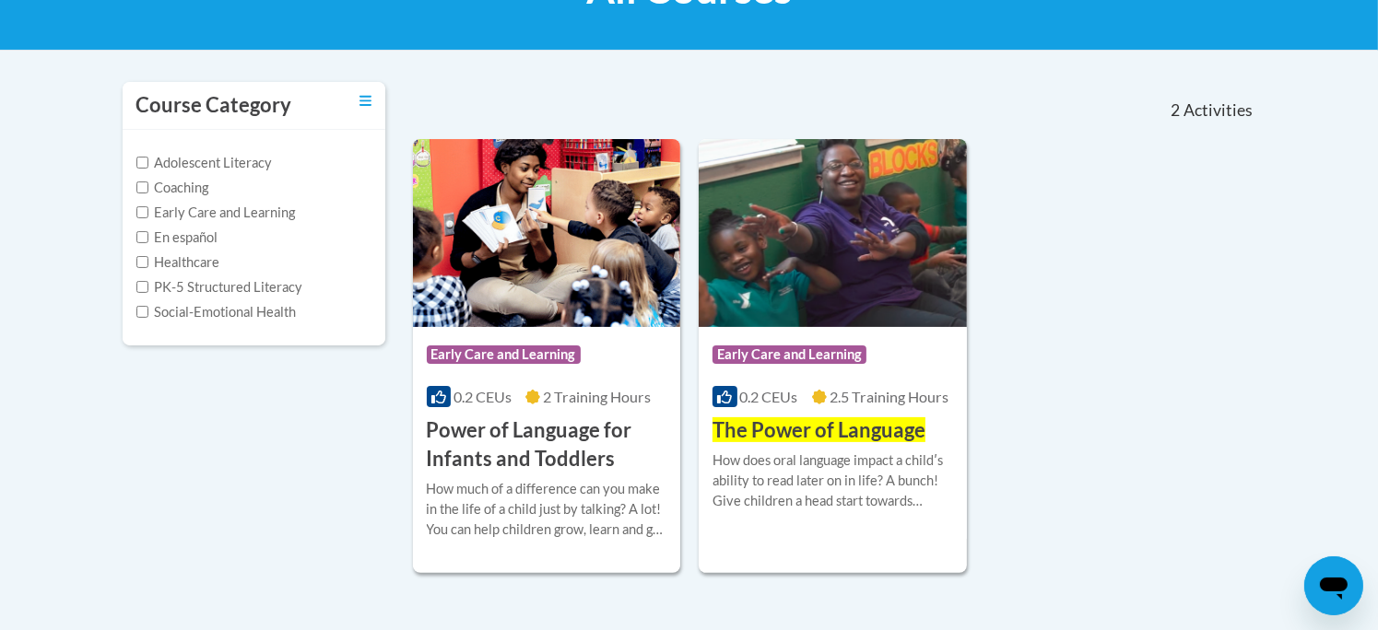
scroll to position [335, 0]
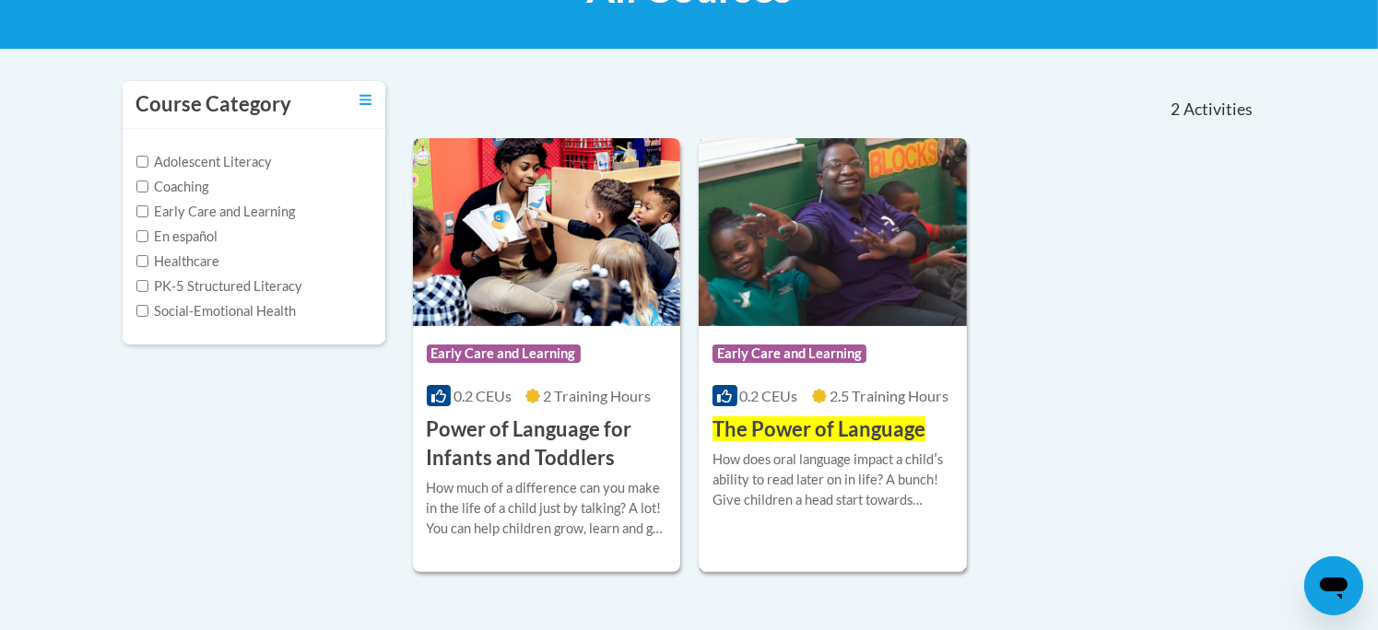
click at [830, 350] on span "Early Care and Learning" at bounding box center [789, 354] width 154 height 18
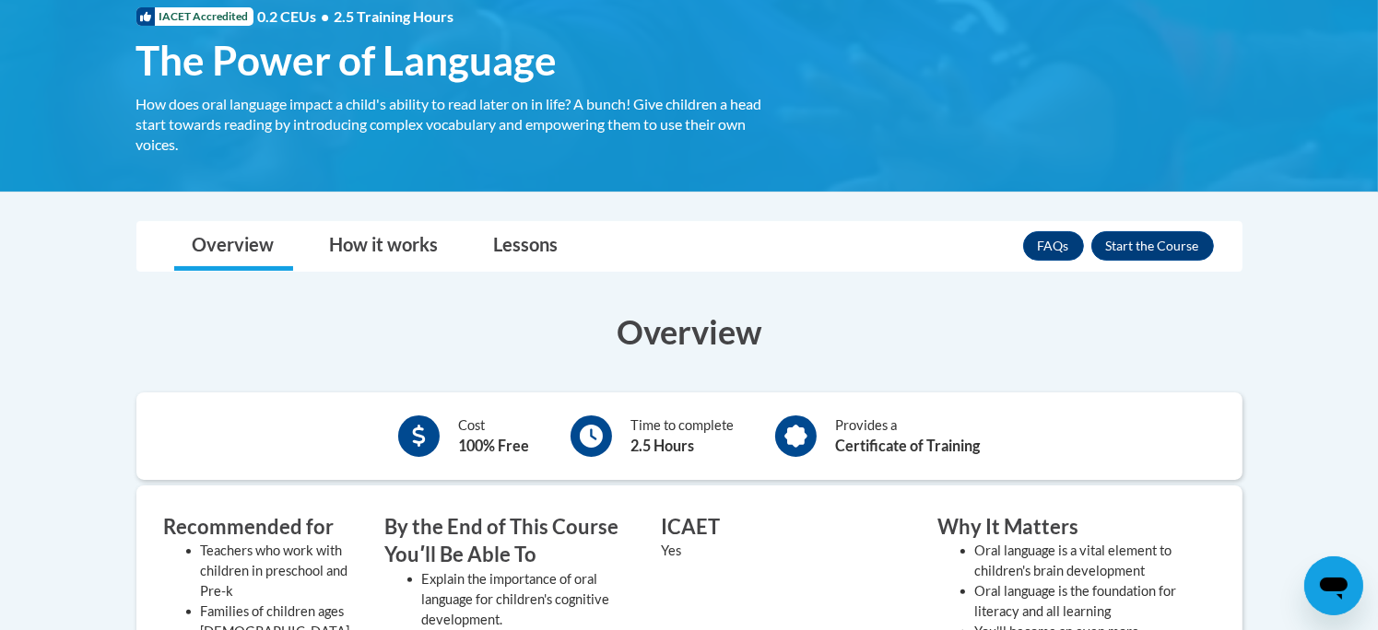
scroll to position [291, 0]
